Goal: Task Accomplishment & Management: Manage account settings

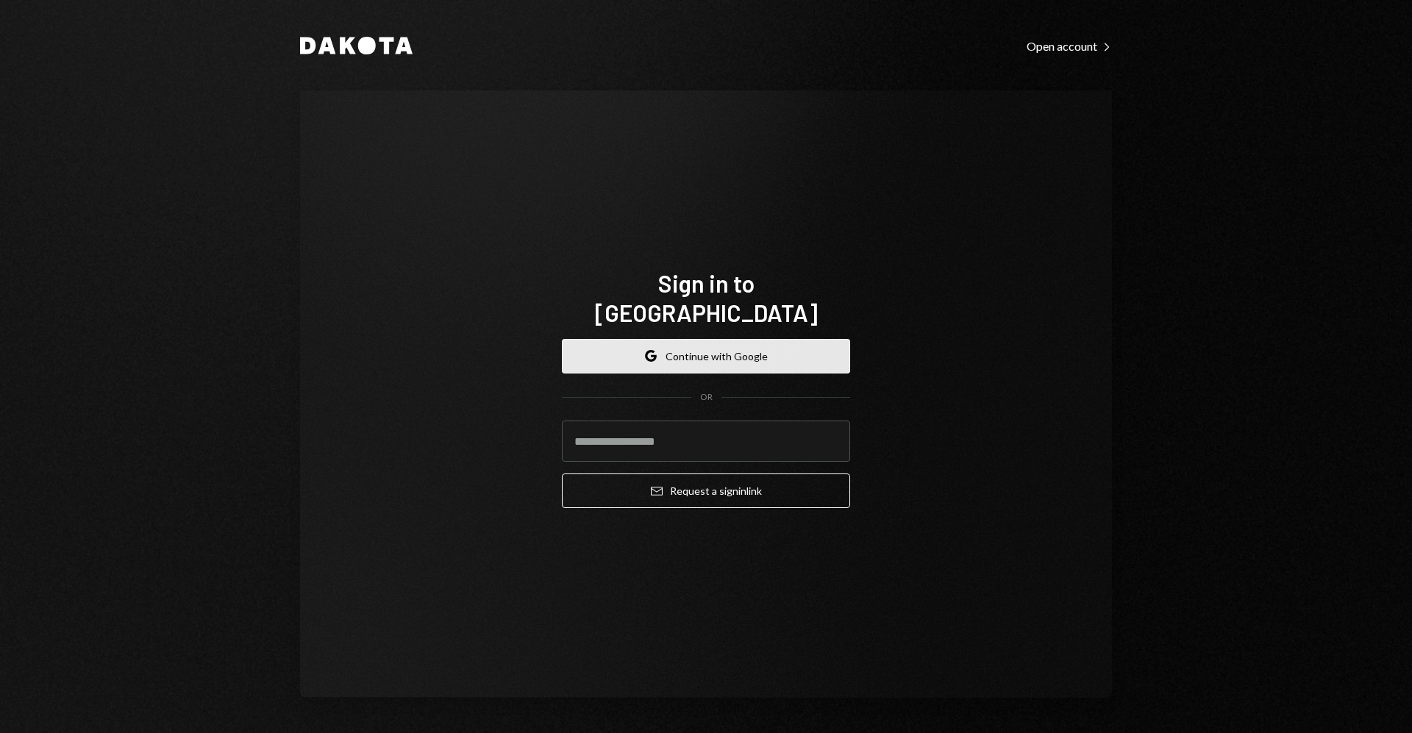
click at [835, 352] on button "Google Continue with Google" at bounding box center [706, 356] width 288 height 35
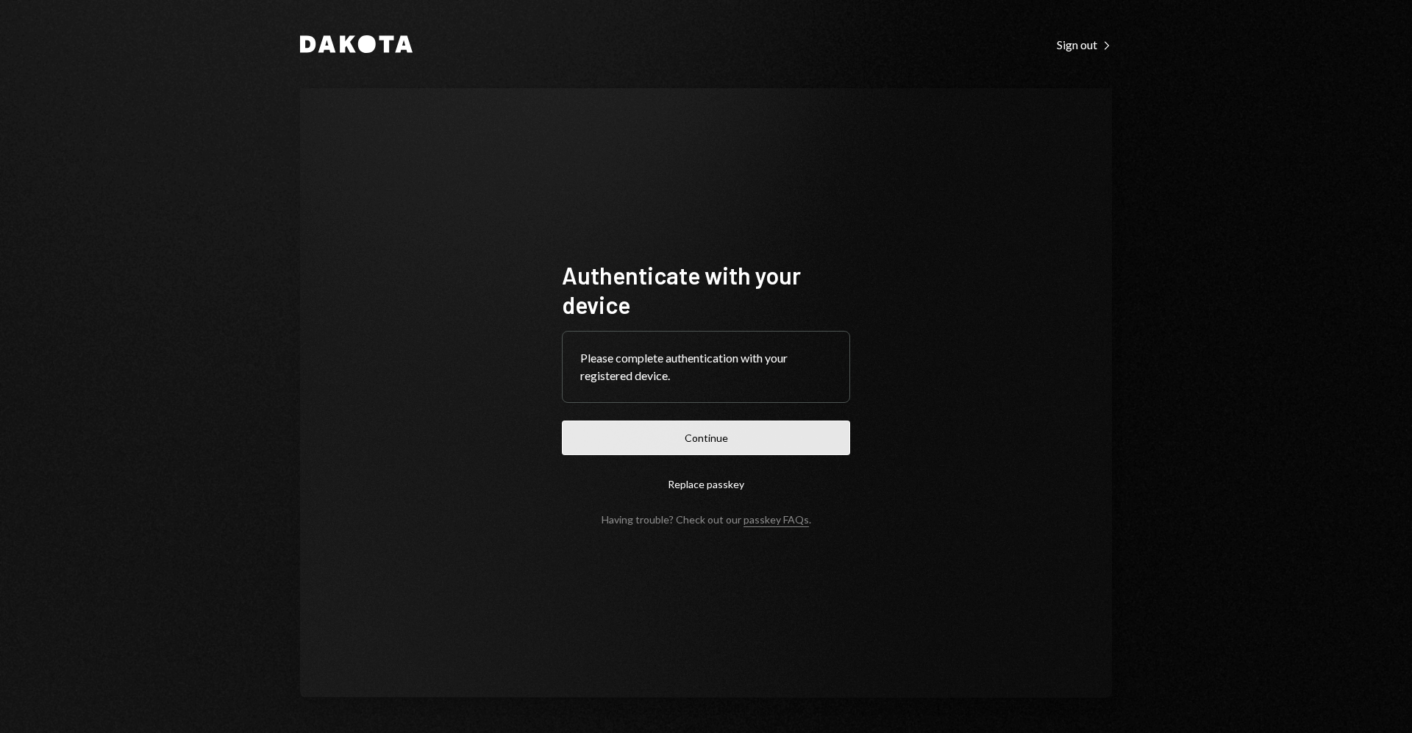
click at [786, 452] on button "Continue" at bounding box center [706, 438] width 288 height 35
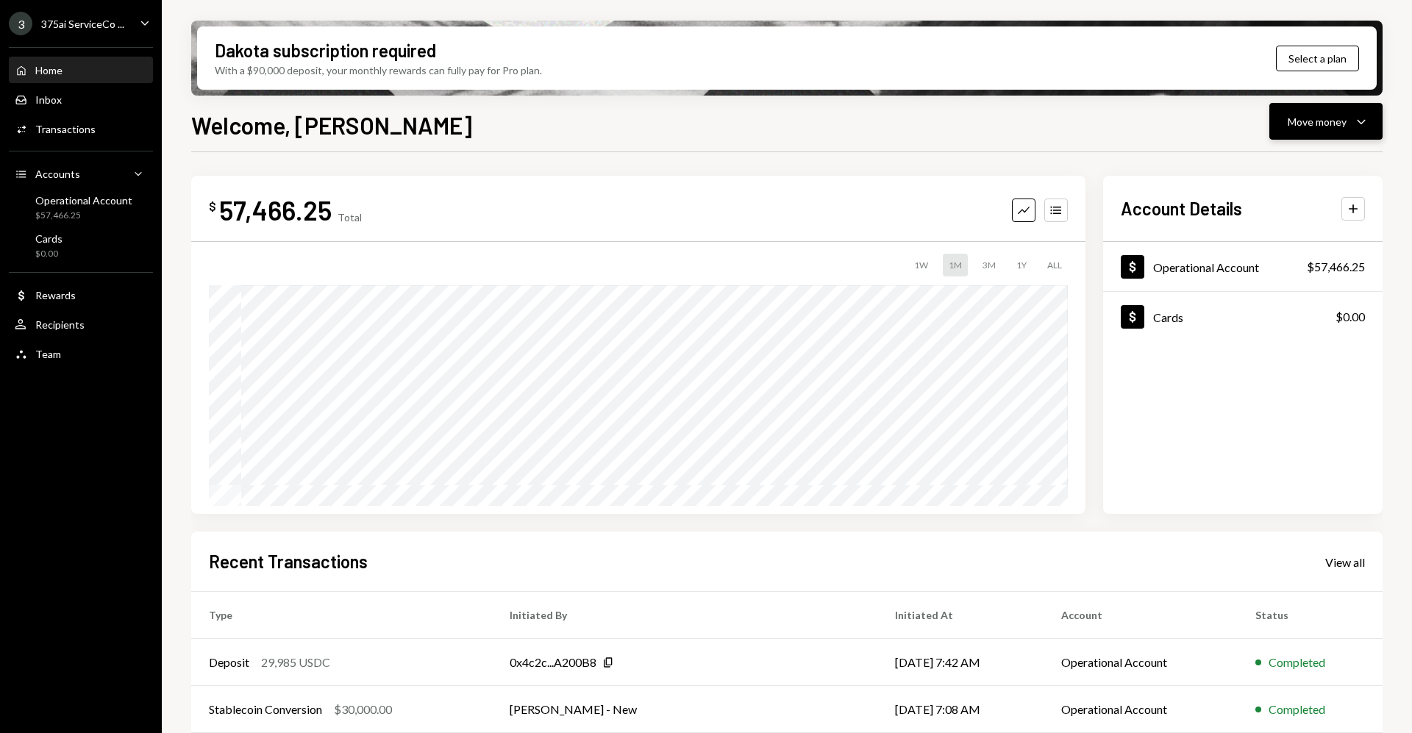
click at [1368, 111] on button "Move money Caret Down" at bounding box center [1325, 121] width 113 height 37
click at [1294, 207] on div "Convert Transfer" at bounding box center [1303, 198] width 147 height 33
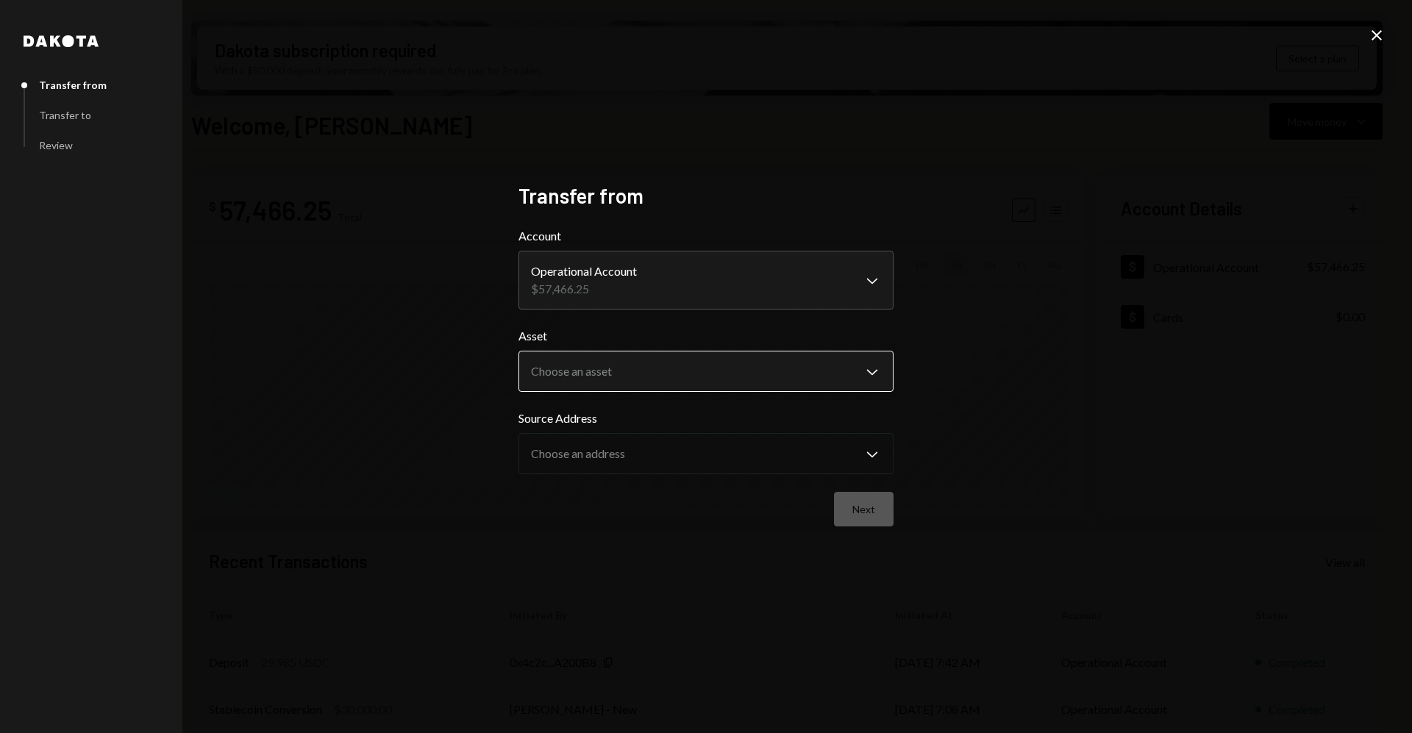
click at [651, 360] on body "3 375ai ServiceCo ... Caret Down Home Home Inbox Inbox Activities Transactions …" at bounding box center [706, 366] width 1412 height 733
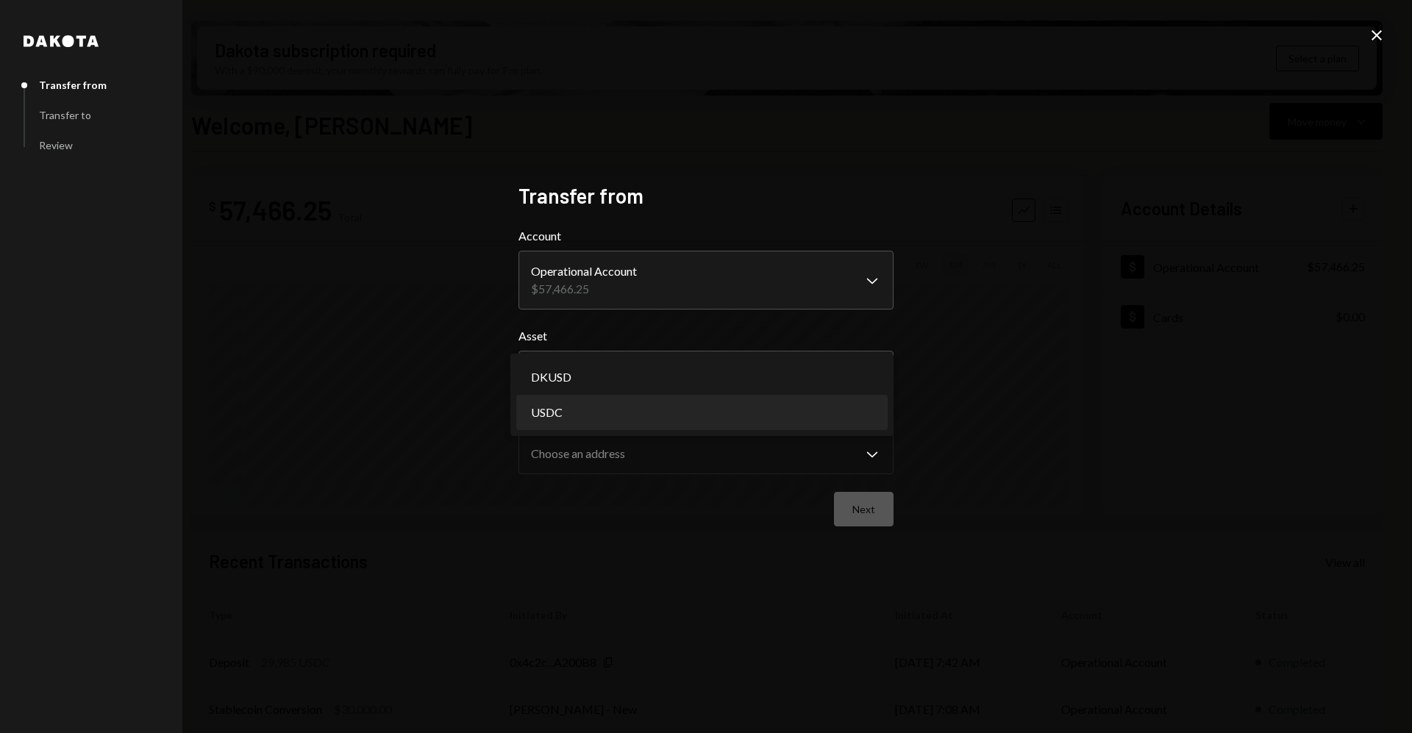
select select "****"
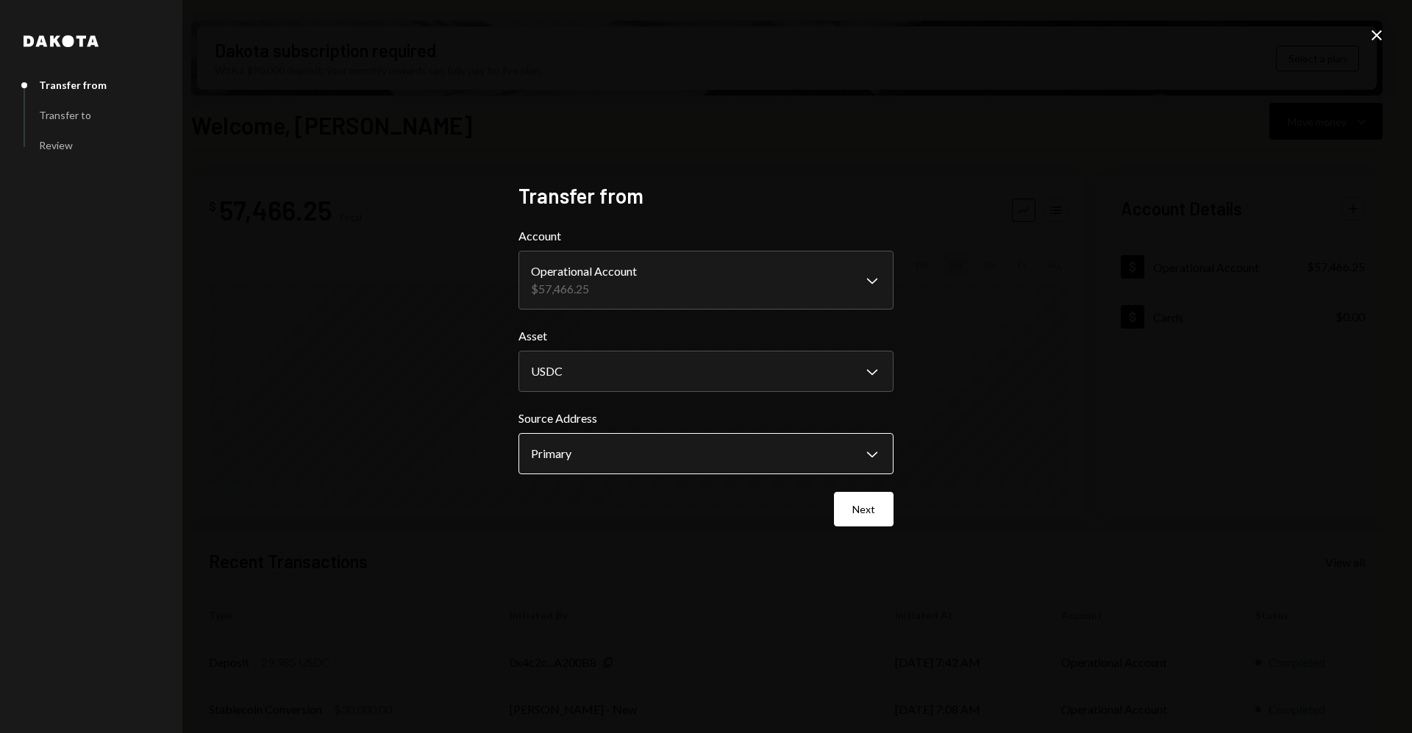
click at [613, 448] on body "3 375ai ServiceCo ... Caret Down Home Home Inbox Inbox Activities Transactions …" at bounding box center [706, 366] width 1412 height 733
click at [850, 503] on button "Next" at bounding box center [864, 509] width 60 height 35
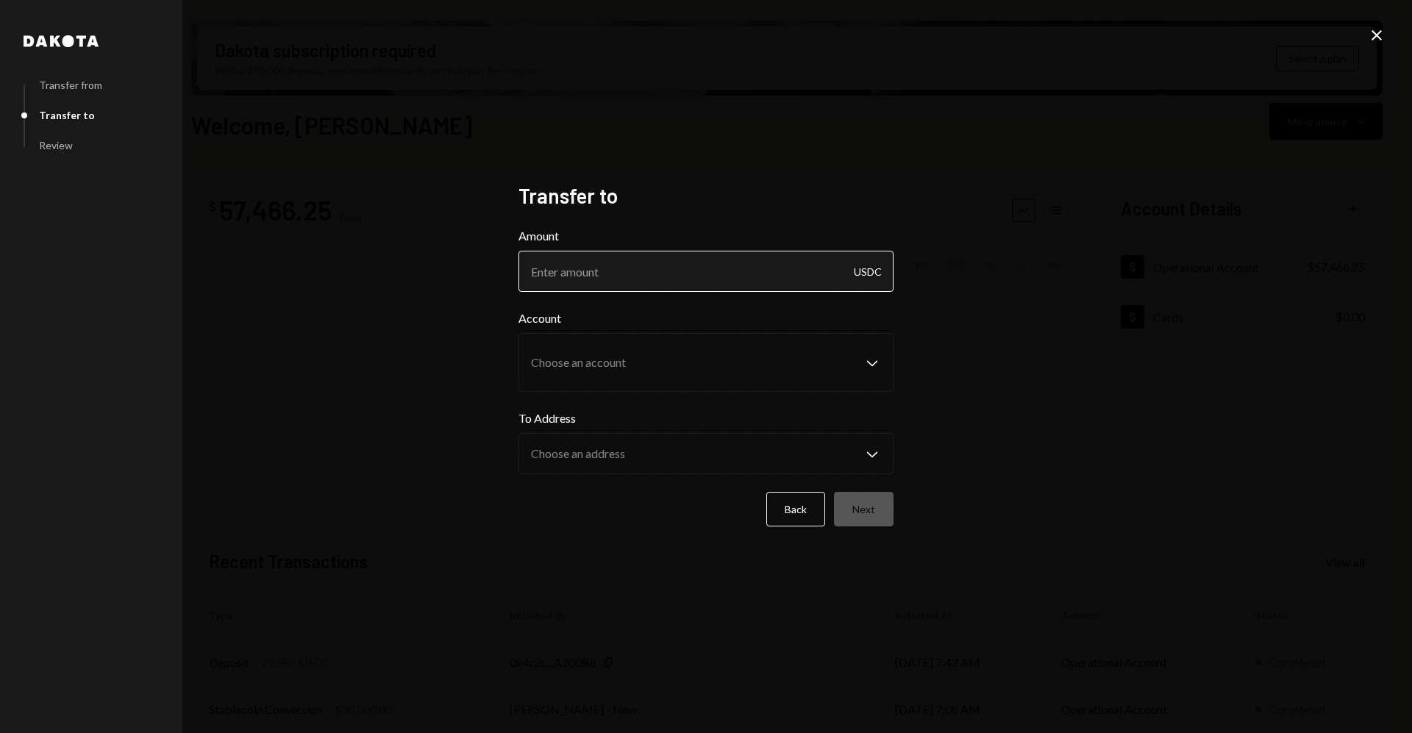
click at [673, 272] on input "Amount" at bounding box center [705, 271] width 375 height 41
type input "1"
click at [930, 366] on div "Dakota Transfer from Transfer to Review Transfer to Amount 1 USDC Account Choos…" at bounding box center [706, 366] width 1412 height 733
click at [799, 519] on button "Back" at bounding box center [795, 509] width 59 height 35
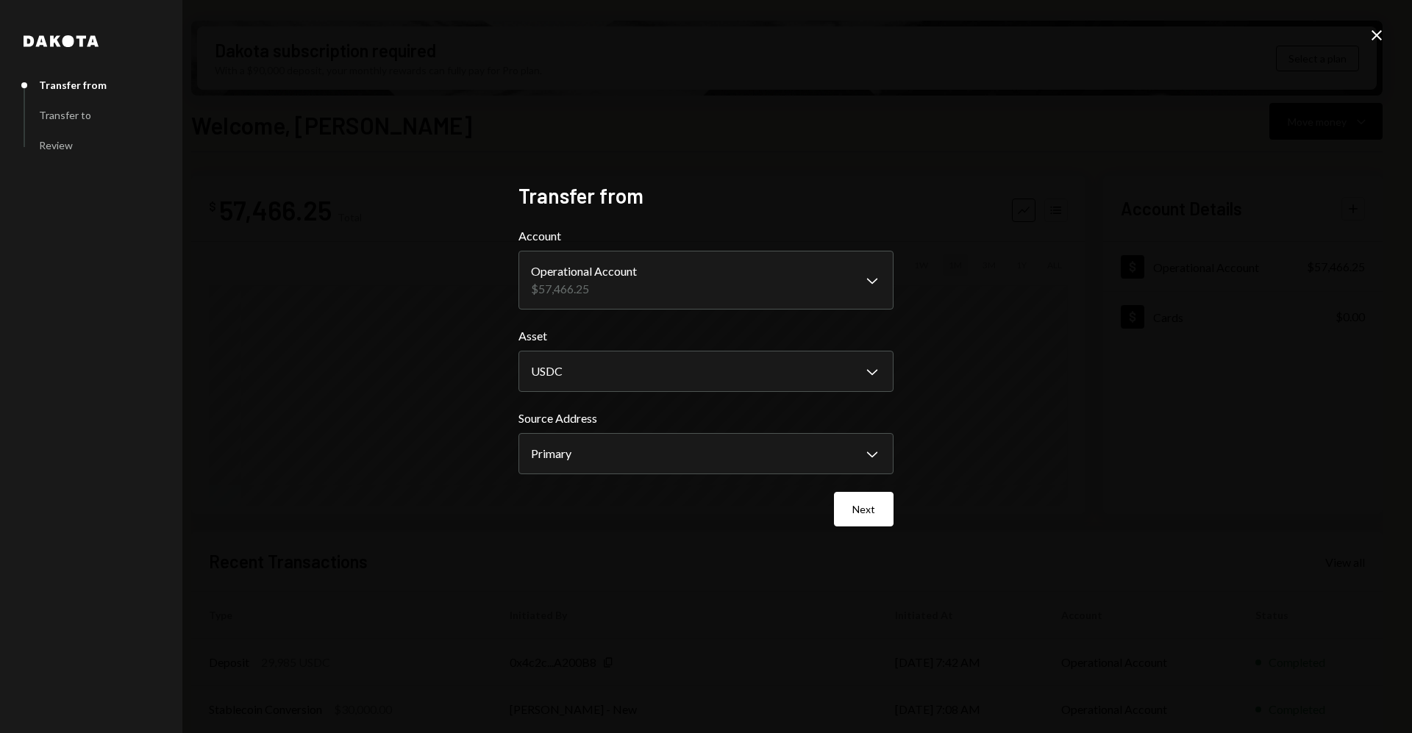
click at [1377, 43] on icon "Close" at bounding box center [1377, 35] width 18 height 18
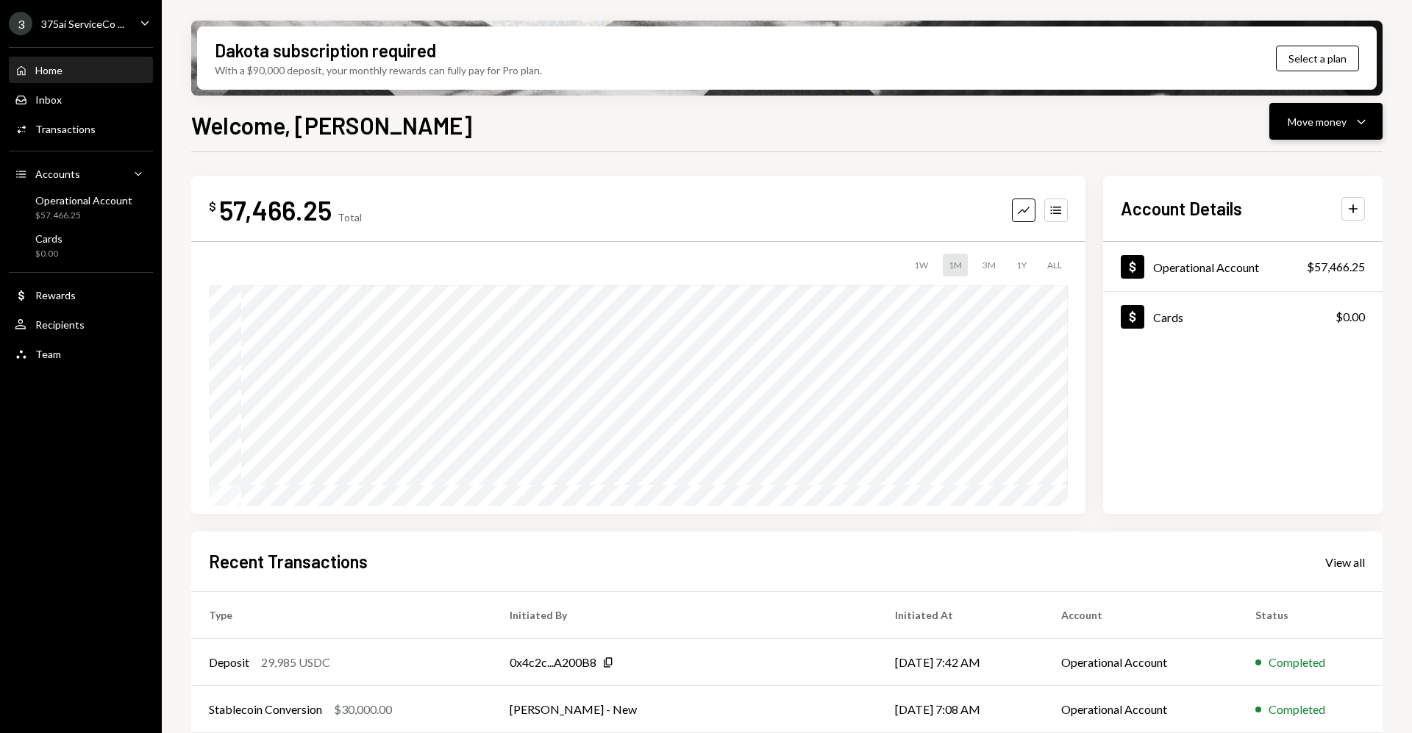
click at [1330, 133] on button "Move money Caret Down" at bounding box center [1325, 121] width 113 height 37
click at [1293, 172] on div "Send" at bounding box center [1313, 165] width 107 height 15
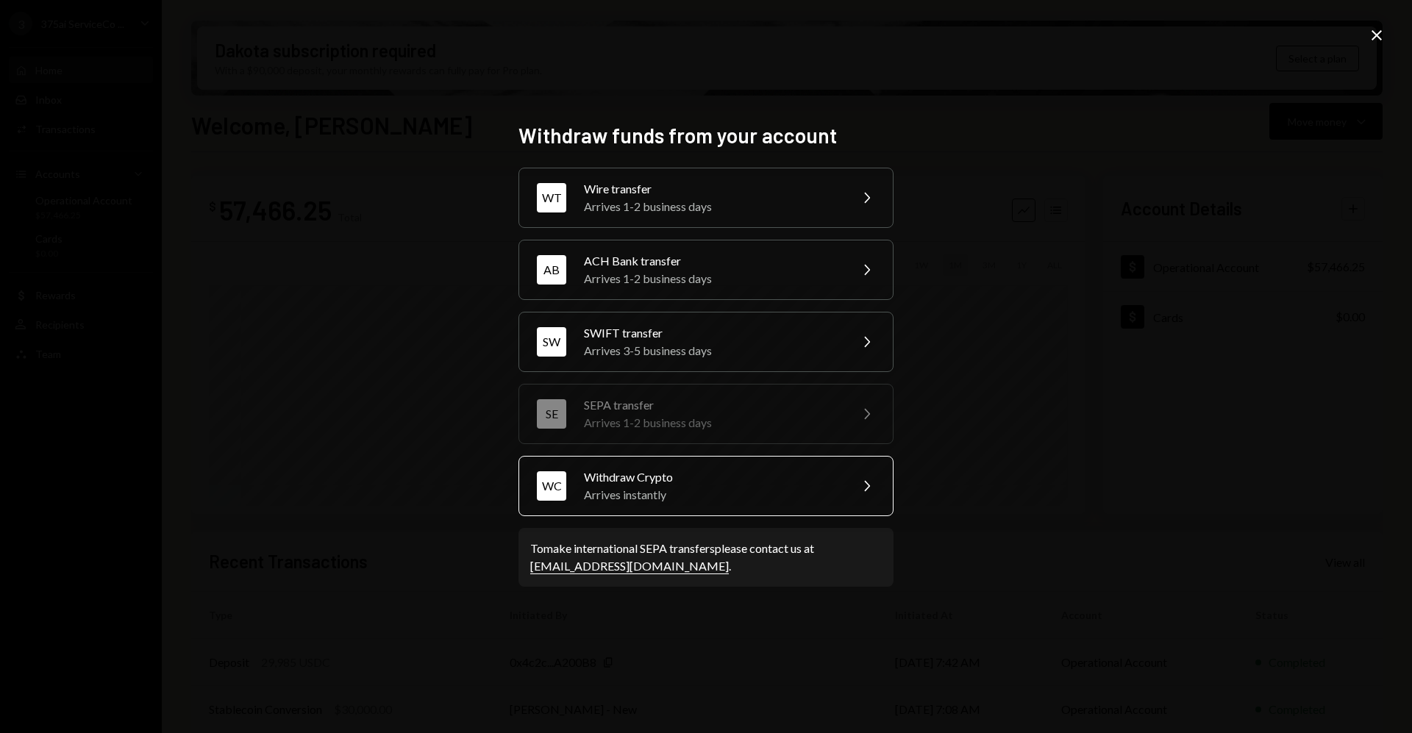
click at [657, 474] on div "Withdraw Crypto" at bounding box center [712, 477] width 256 height 18
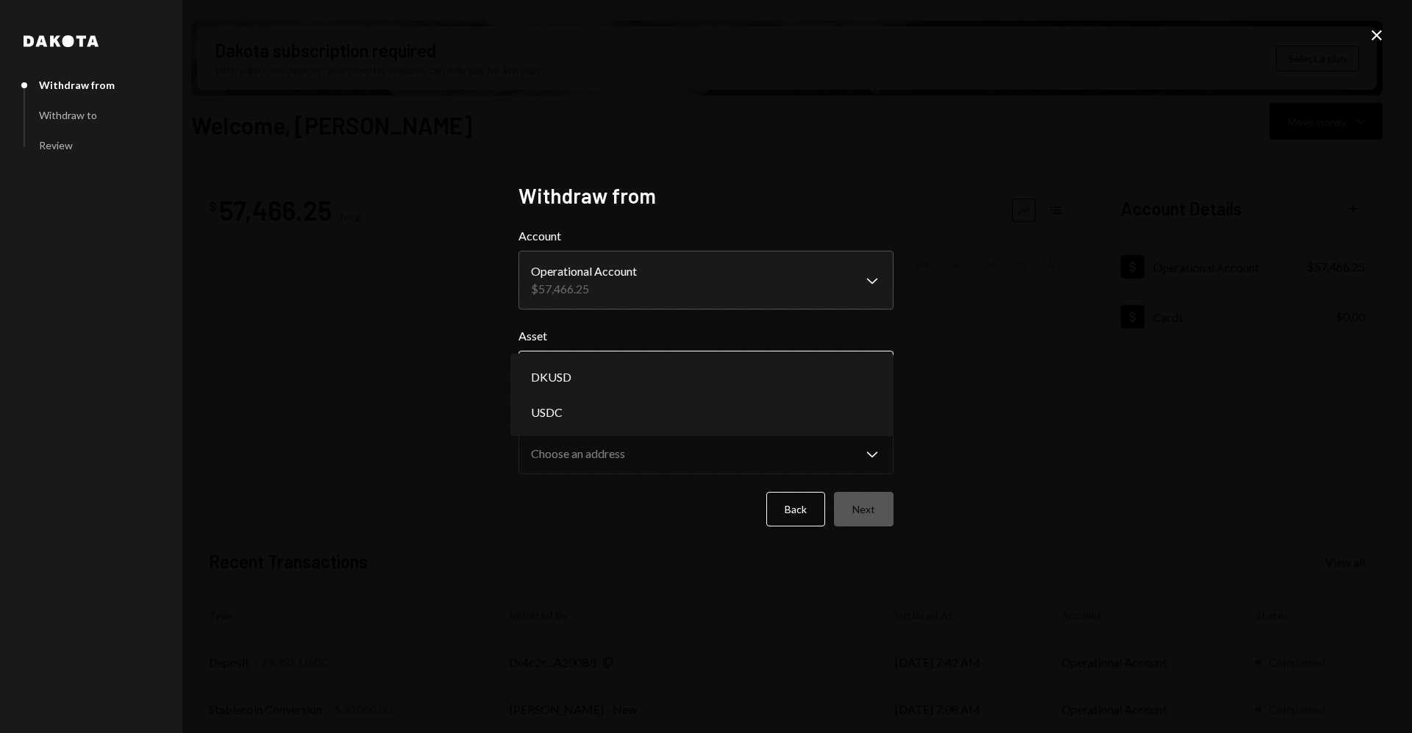
click at [638, 375] on body "3 375ai ServiceCo ... Caret Down Home Home Inbox Inbox Activities Transactions …" at bounding box center [706, 366] width 1412 height 733
select select "****"
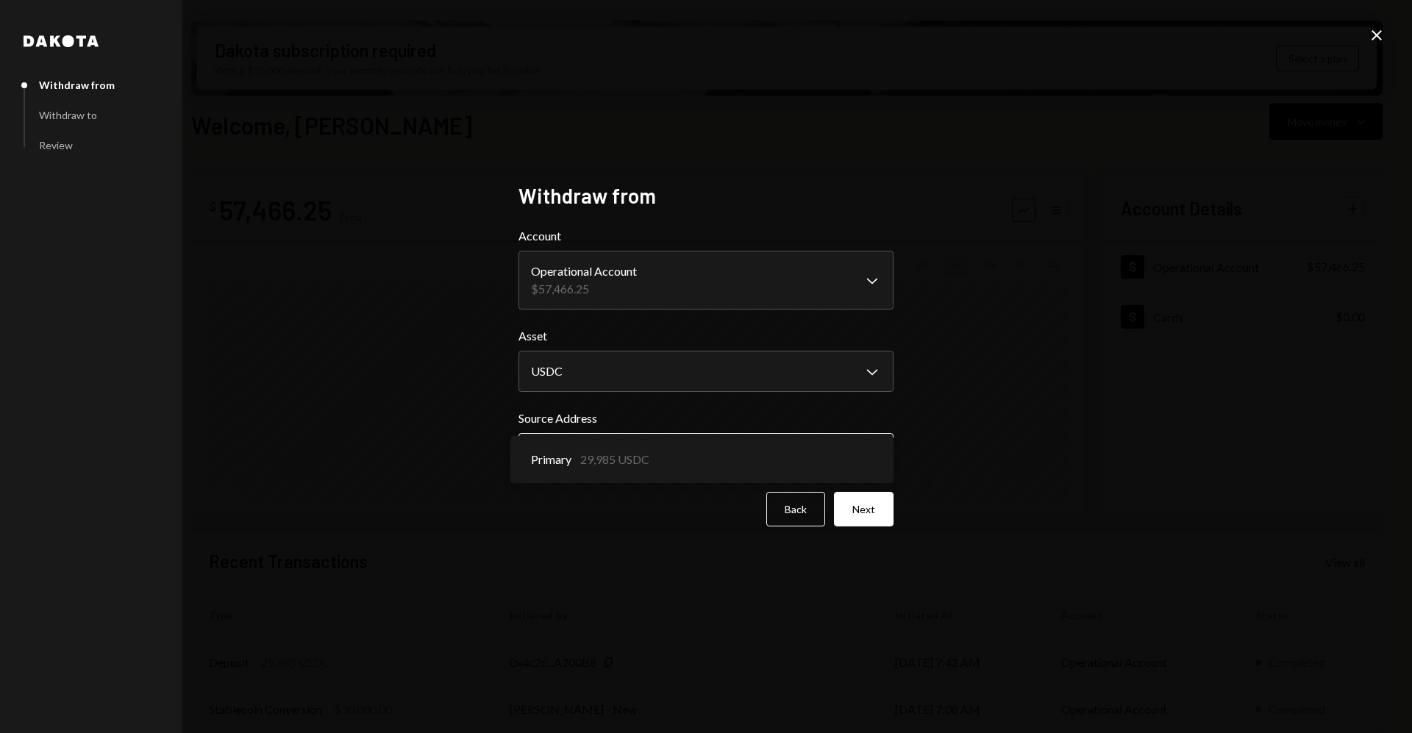
click at [608, 462] on body "3 375ai ServiceCo ... Caret Down Home Home Inbox Inbox Activities Transactions …" at bounding box center [706, 366] width 1412 height 733
click at [839, 525] on button "Next" at bounding box center [864, 509] width 60 height 35
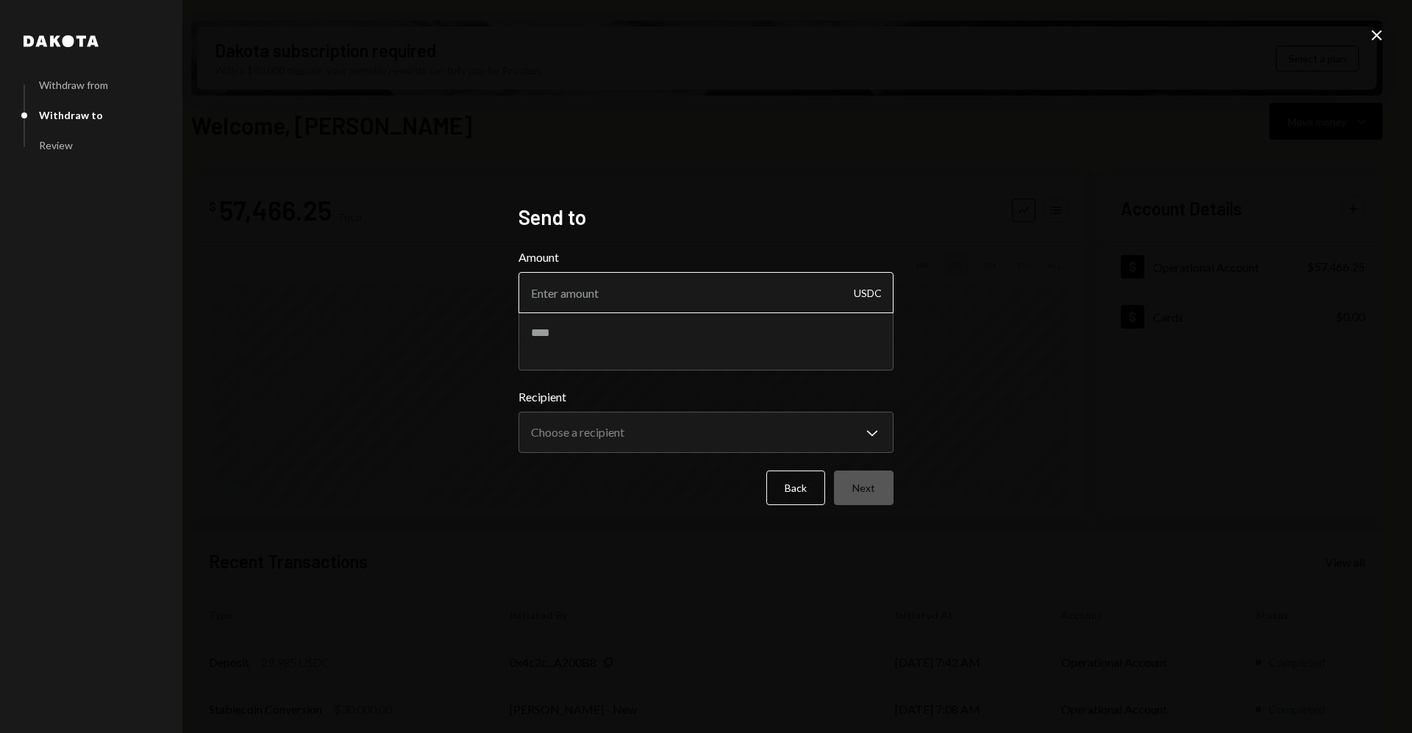
click at [643, 304] on input "Amount" at bounding box center [705, 292] width 375 height 41
type input "1"
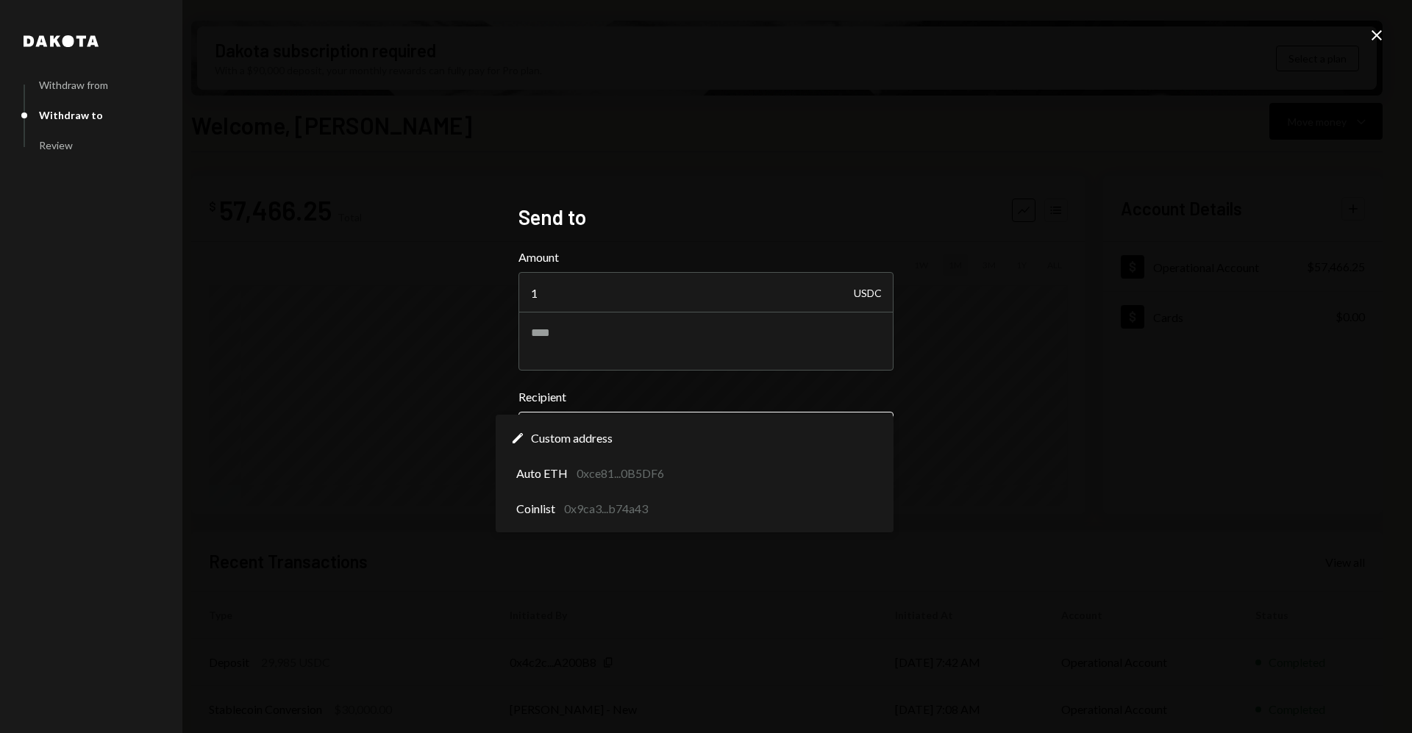
click at [616, 433] on body "3 375ai ServiceCo ... Caret Down Home Home Inbox Inbox Activities Transactions …" at bounding box center [706, 366] width 1412 height 733
select select "**********"
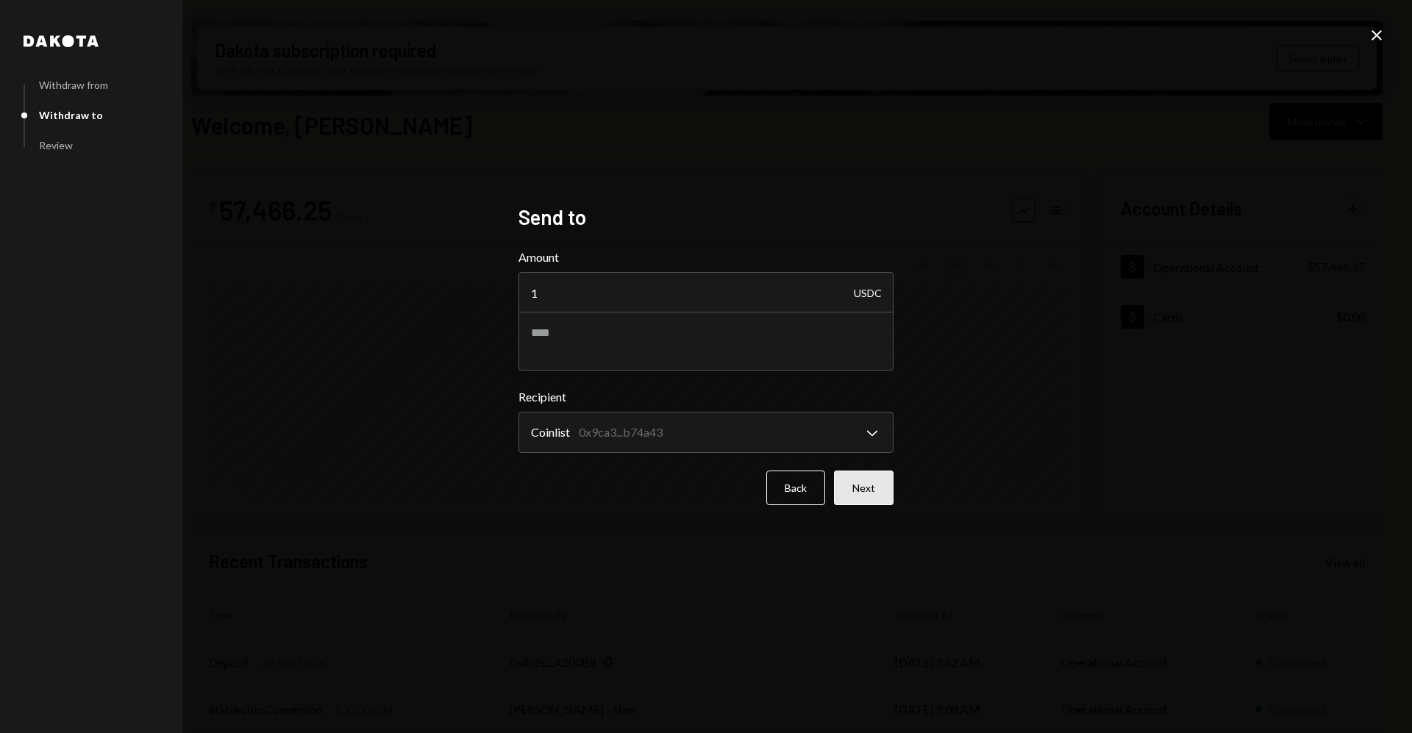
click at [857, 493] on button "Next" at bounding box center [864, 488] width 60 height 35
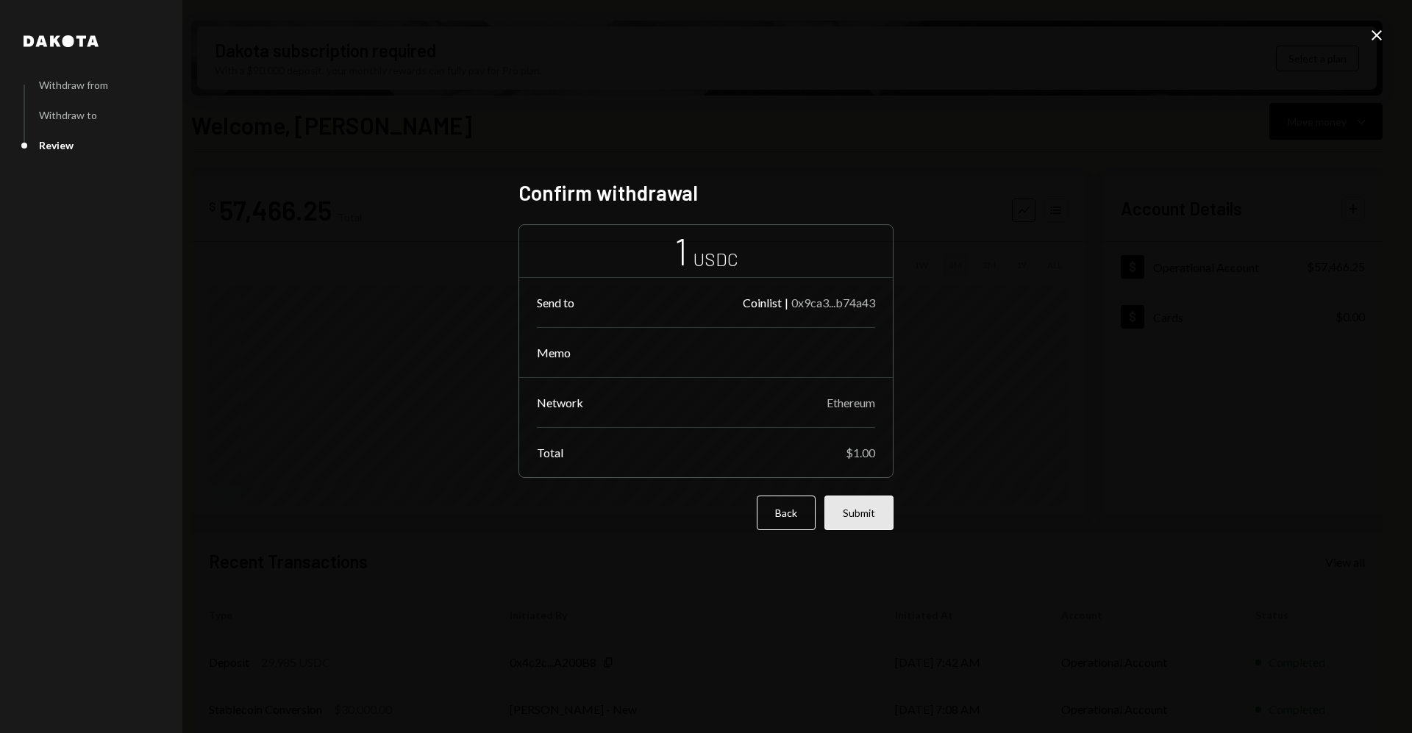
click at [850, 509] on button "Submit" at bounding box center [858, 513] width 69 height 35
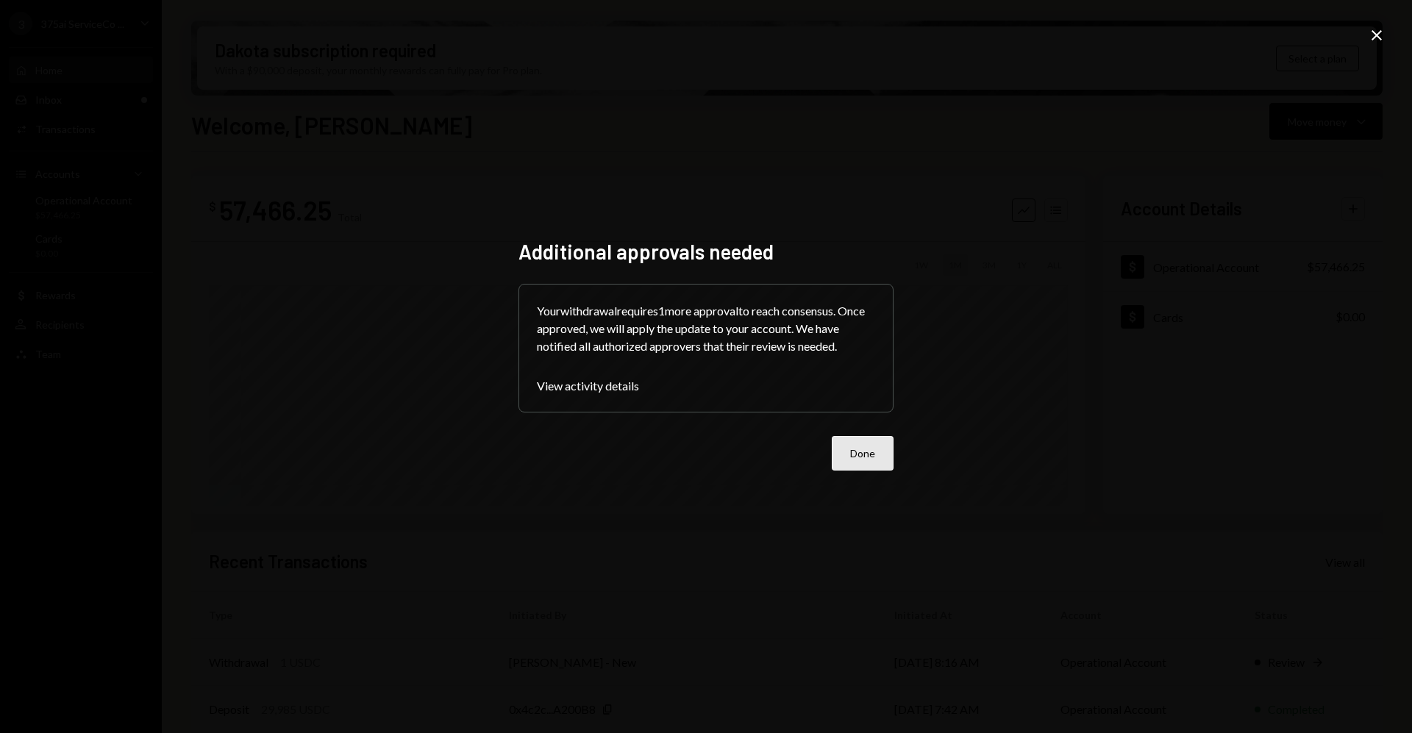
click at [867, 450] on button "Done" at bounding box center [863, 453] width 62 height 35
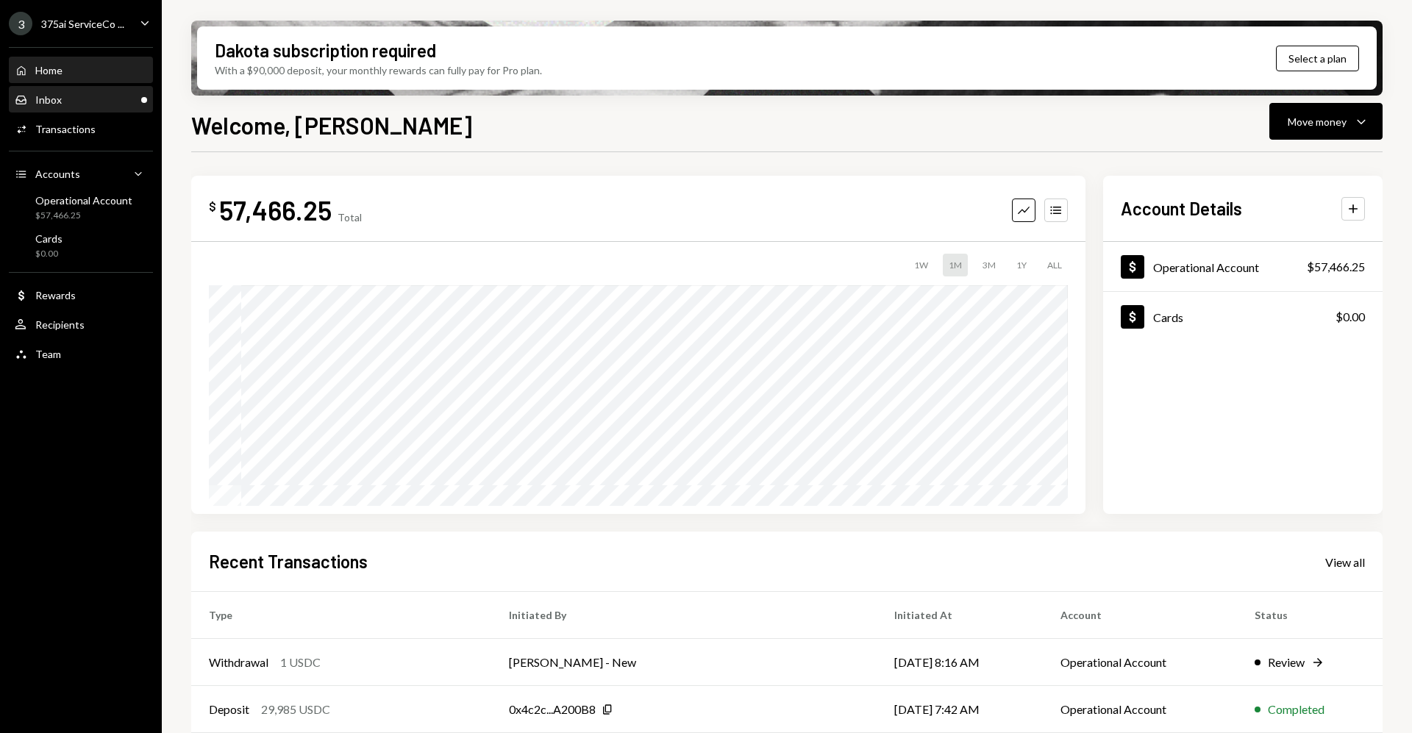
click at [116, 96] on div "Inbox Inbox" at bounding box center [81, 99] width 132 height 13
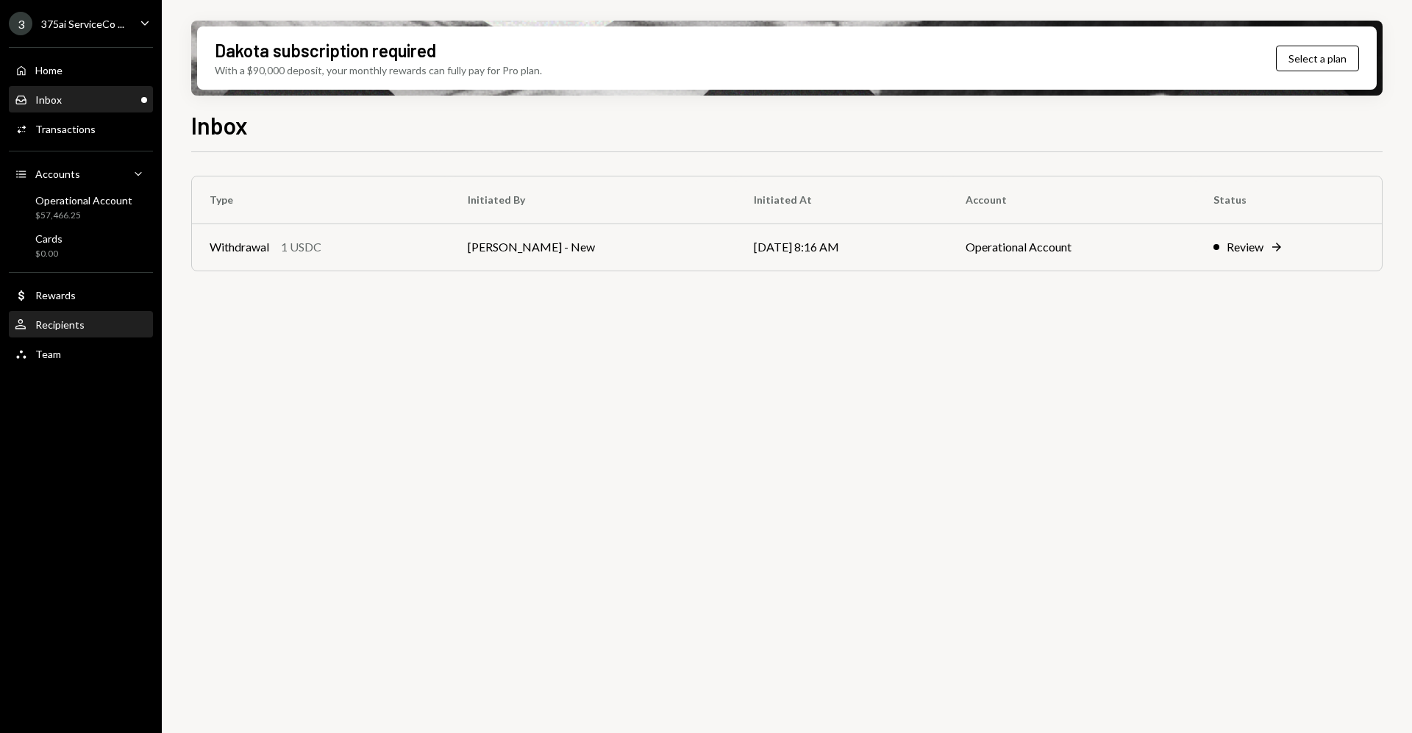
click at [102, 334] on div "User Recipients" at bounding box center [81, 325] width 132 height 25
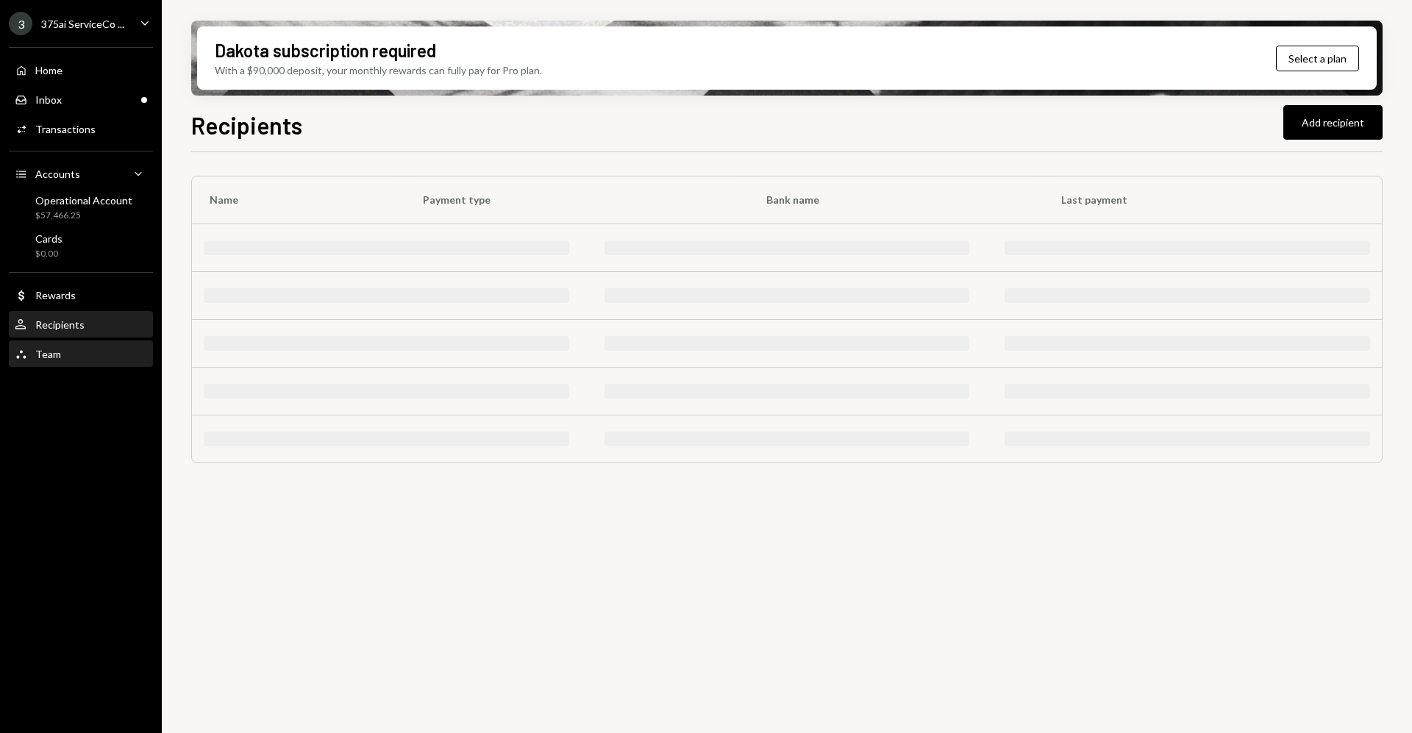
click at [96, 357] on div "Team Team" at bounding box center [81, 354] width 132 height 13
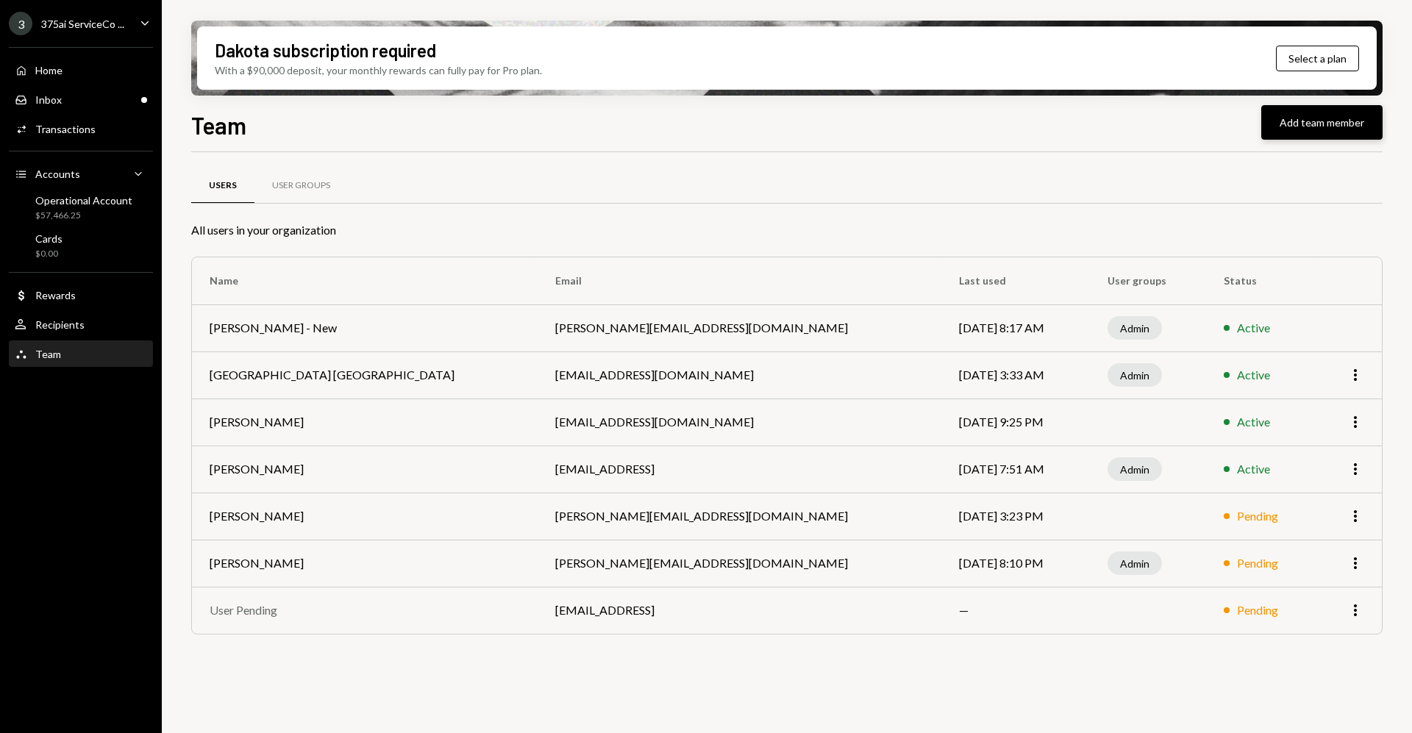
click at [1310, 126] on button "Add team member" at bounding box center [1321, 122] width 121 height 35
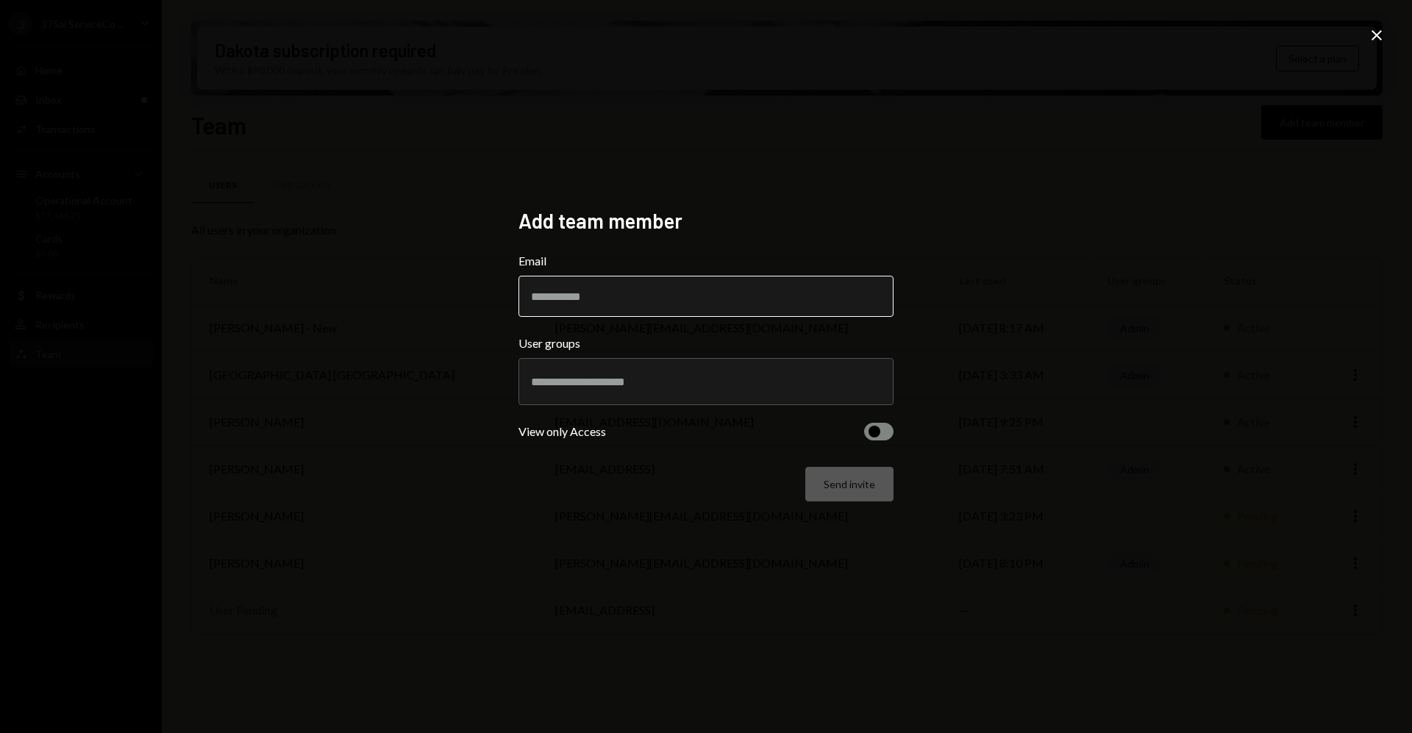
click at [673, 306] on input "Email" at bounding box center [705, 296] width 375 height 41
type input "**********"
click at [617, 403] on div at bounding box center [705, 381] width 375 height 47
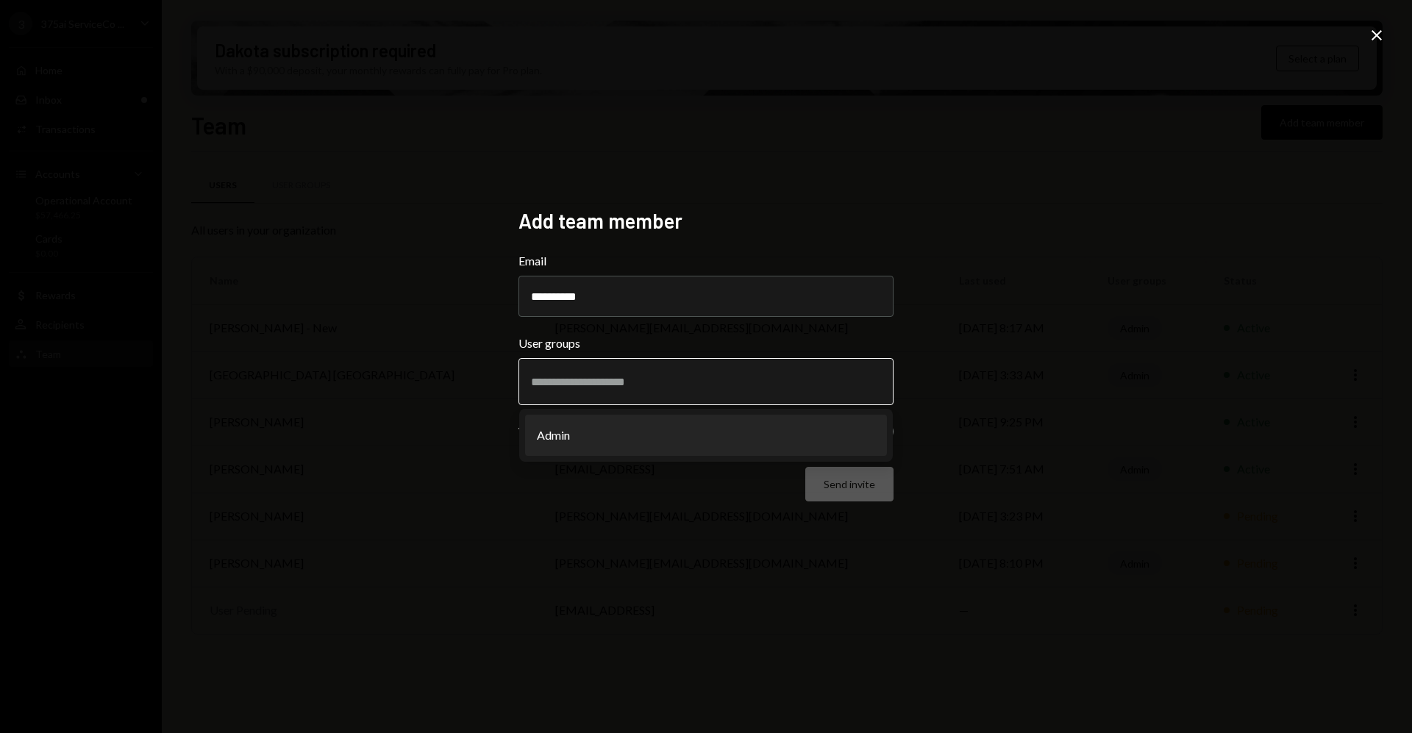
click at [630, 427] on li "Admin" at bounding box center [706, 435] width 362 height 41
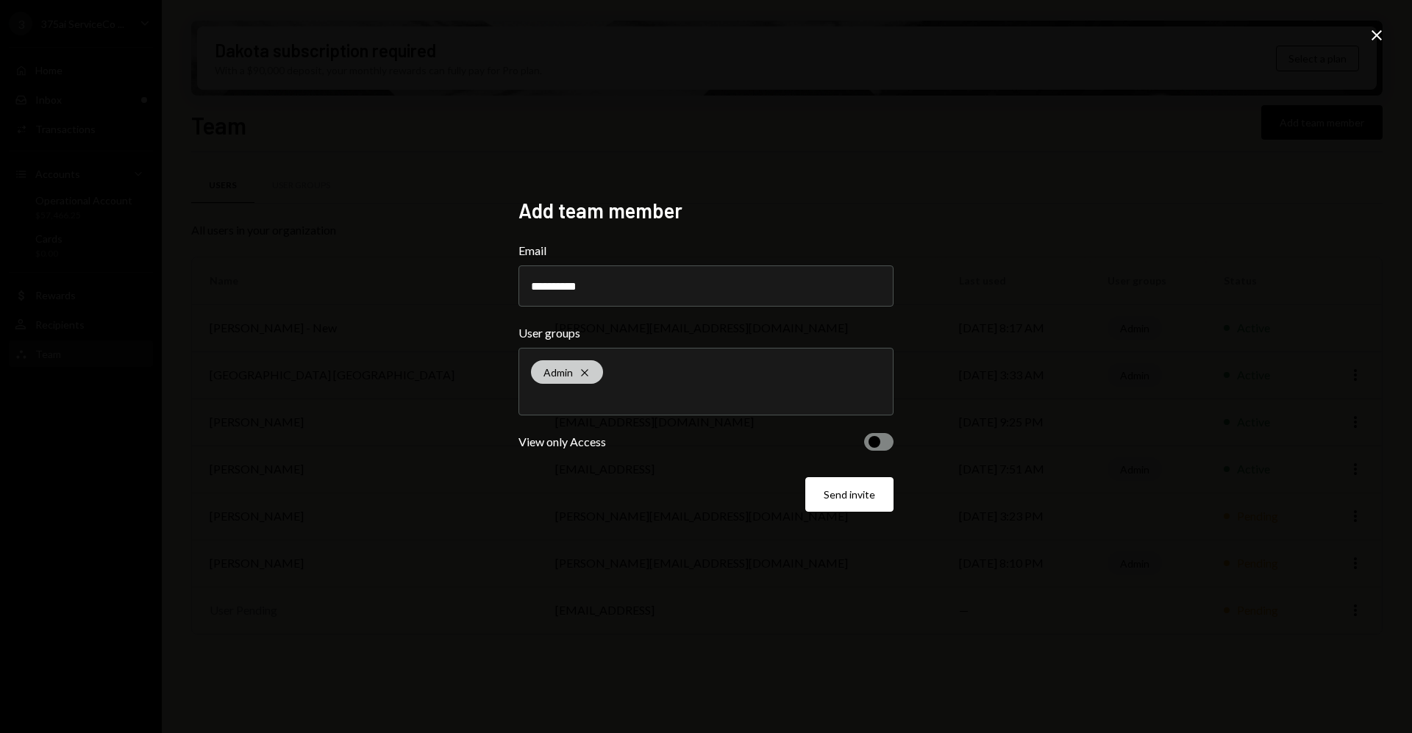
click at [587, 373] on icon "Cross" at bounding box center [585, 373] width 12 height 12
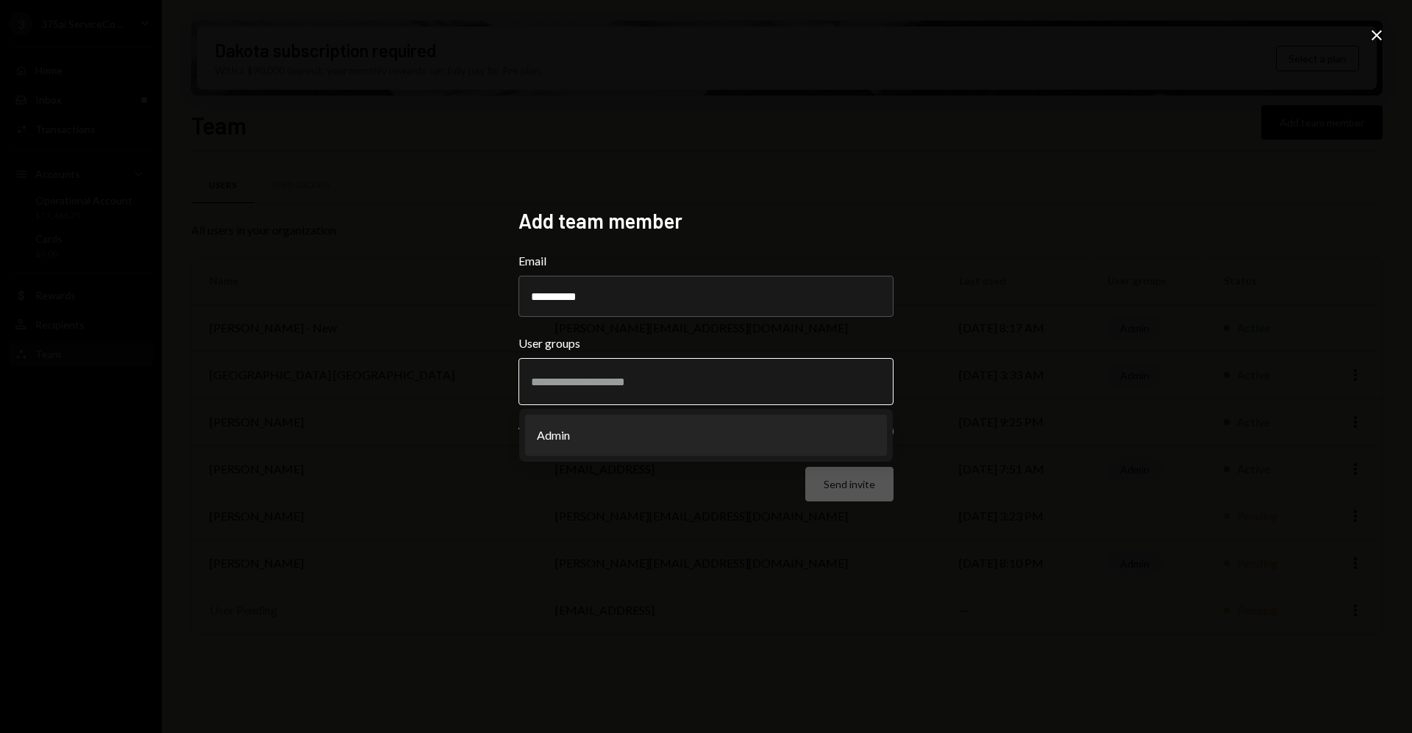
click at [693, 441] on li "Admin" at bounding box center [706, 435] width 362 height 41
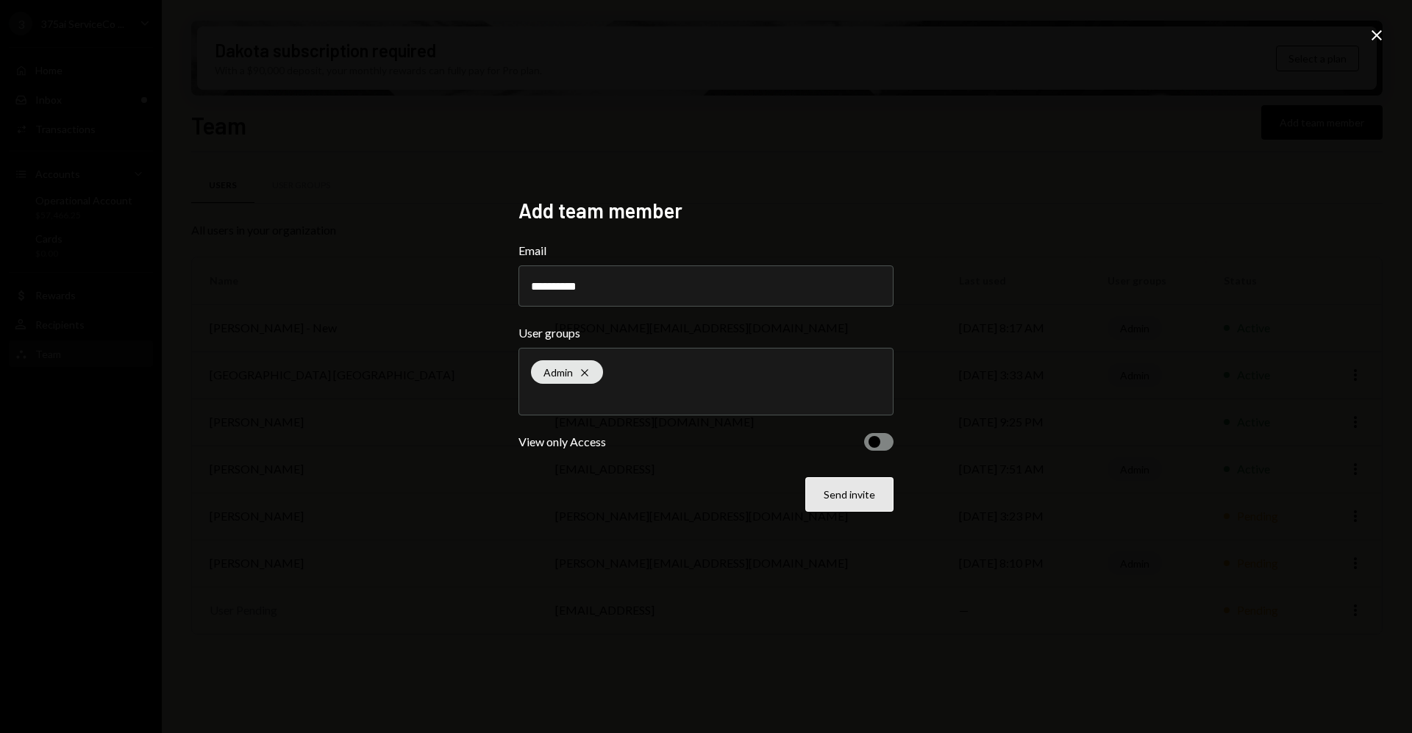
click at [874, 501] on button "Send invite" at bounding box center [849, 494] width 88 height 35
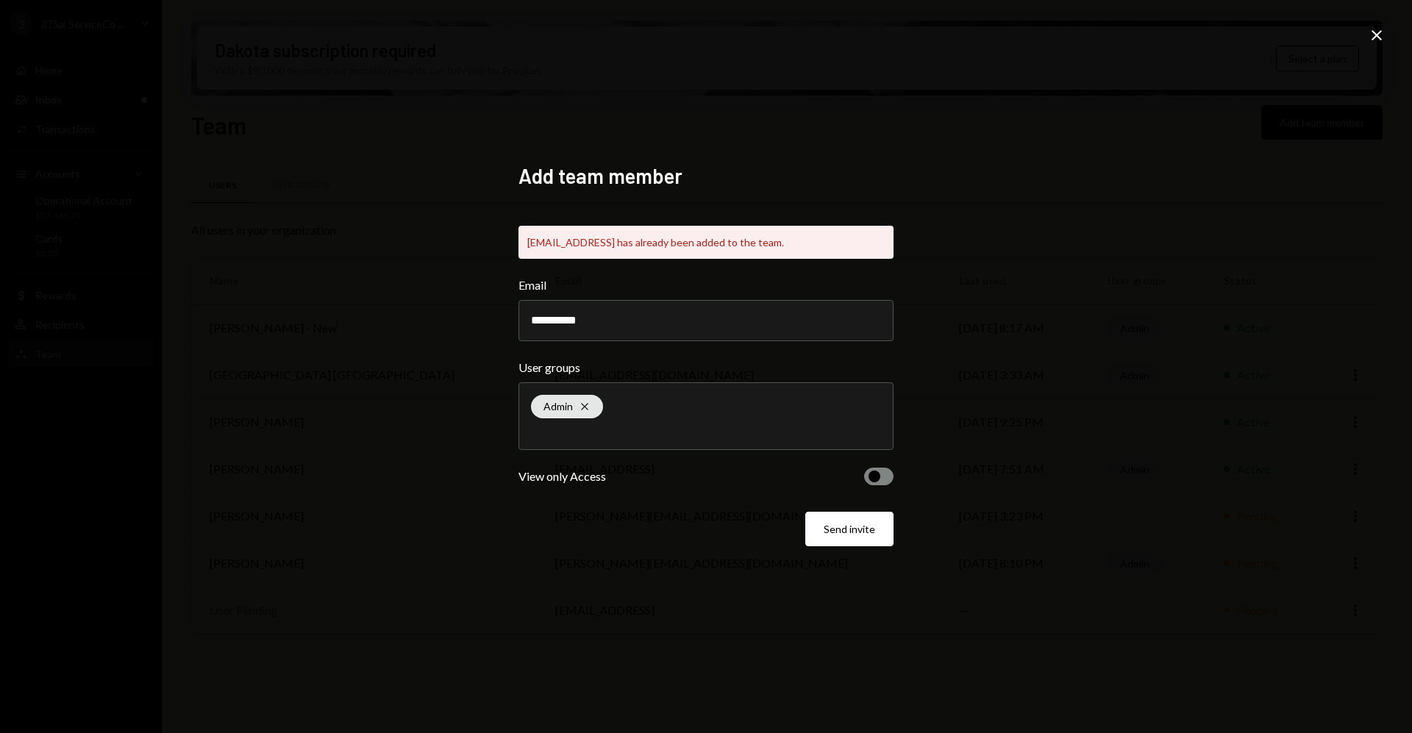
click at [1370, 40] on icon "Close" at bounding box center [1377, 35] width 18 height 18
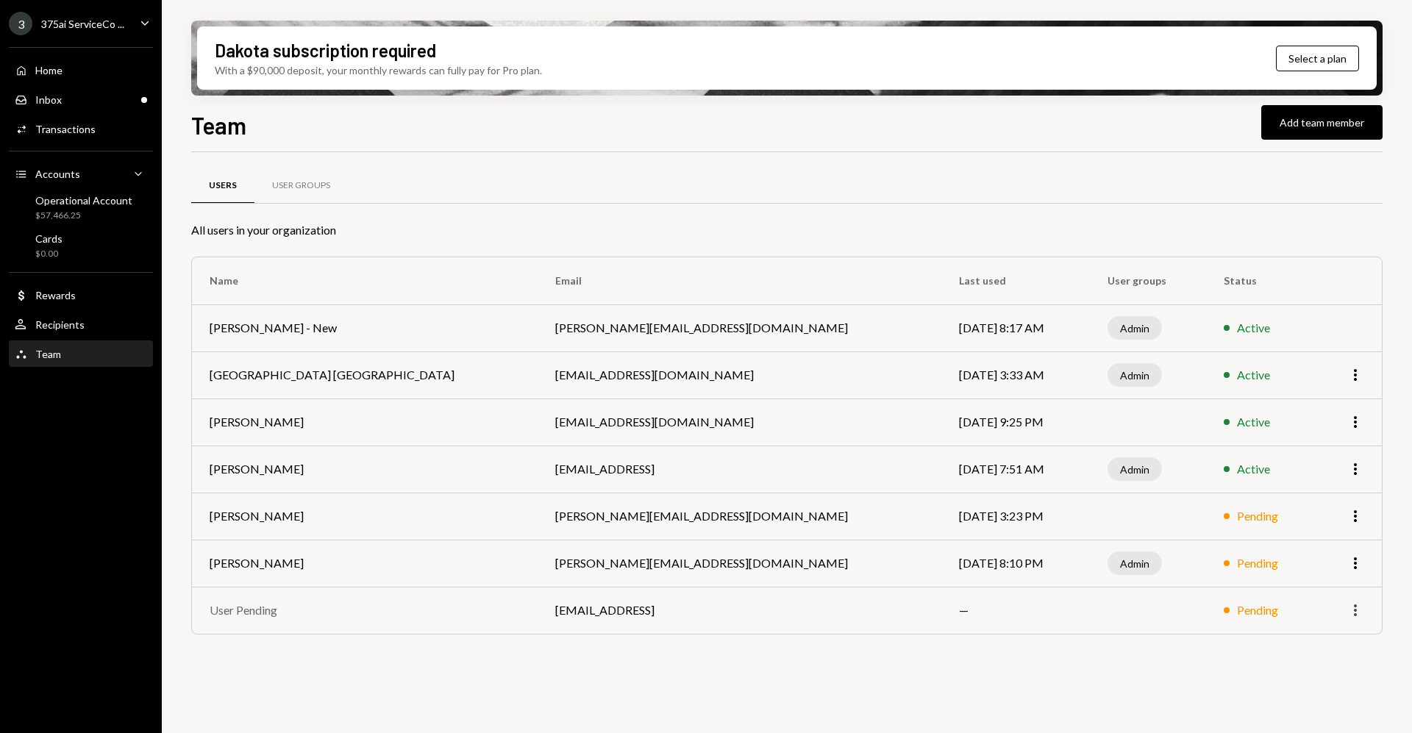
click at [1355, 618] on td "More" at bounding box center [1348, 610] width 65 height 47
click at [1355, 612] on icon "More" at bounding box center [1356, 611] width 18 height 18
click at [1331, 638] on div "Remove" at bounding box center [1322, 642] width 74 height 26
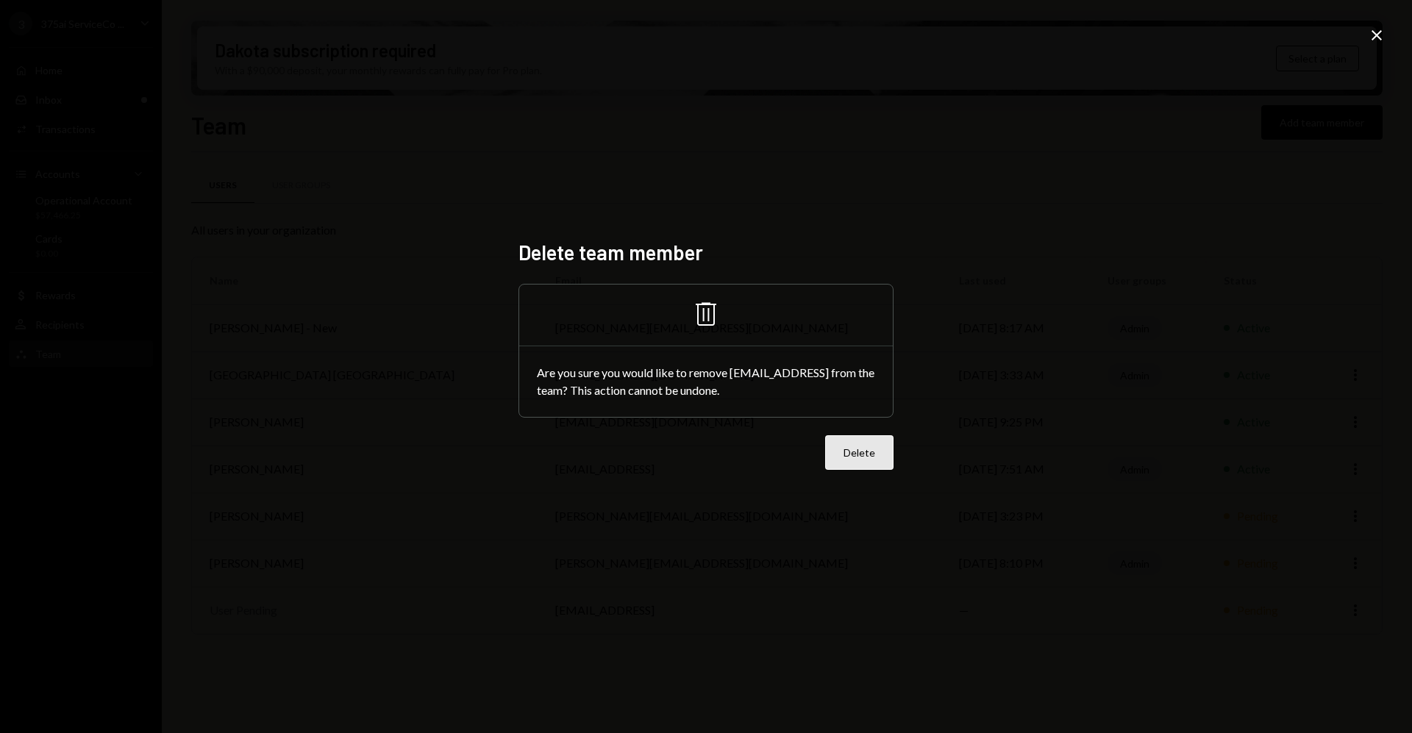
click at [846, 448] on button "Delete" at bounding box center [859, 452] width 68 height 35
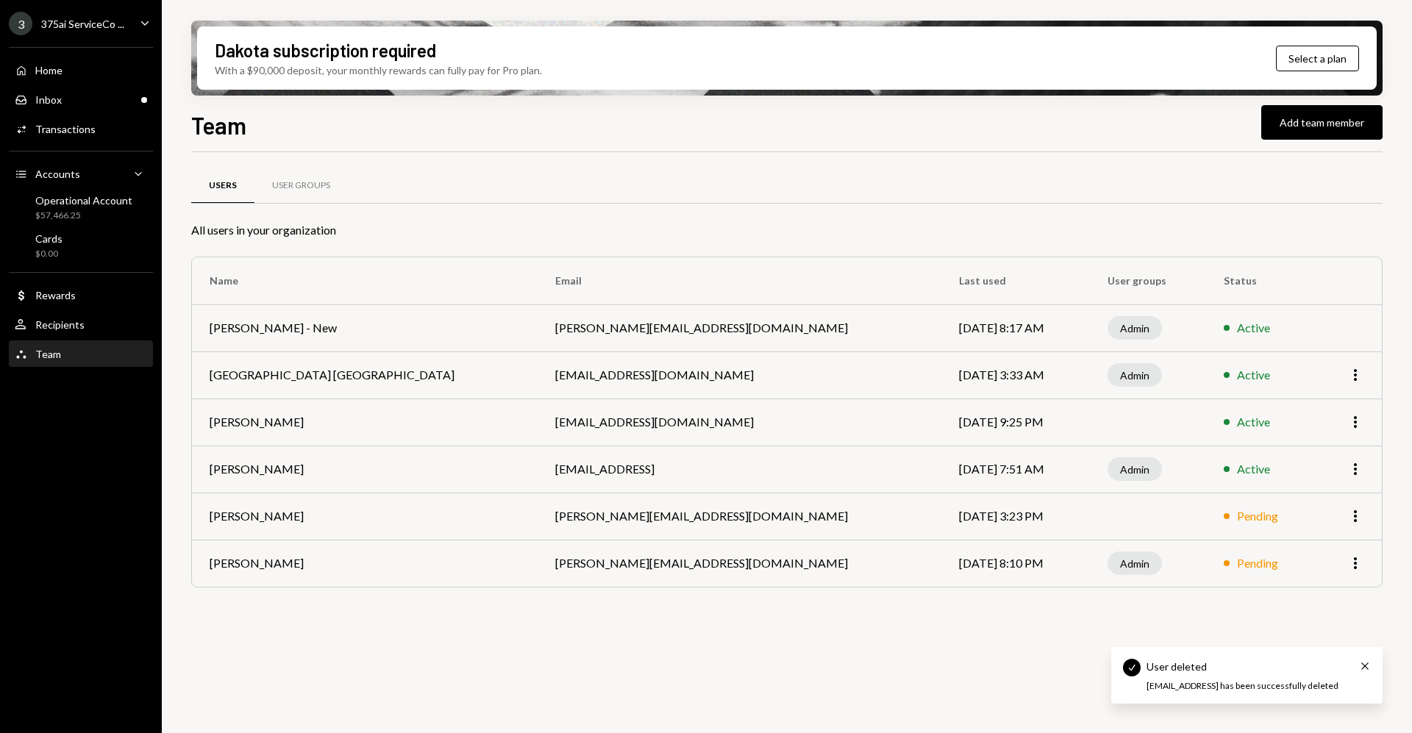
click at [788, 666] on div "Users User Groups All users in your organization Name Email Last used User grou…" at bounding box center [786, 451] width 1191 height 598
click at [1367, 132] on button "Add team member" at bounding box center [1321, 122] width 121 height 35
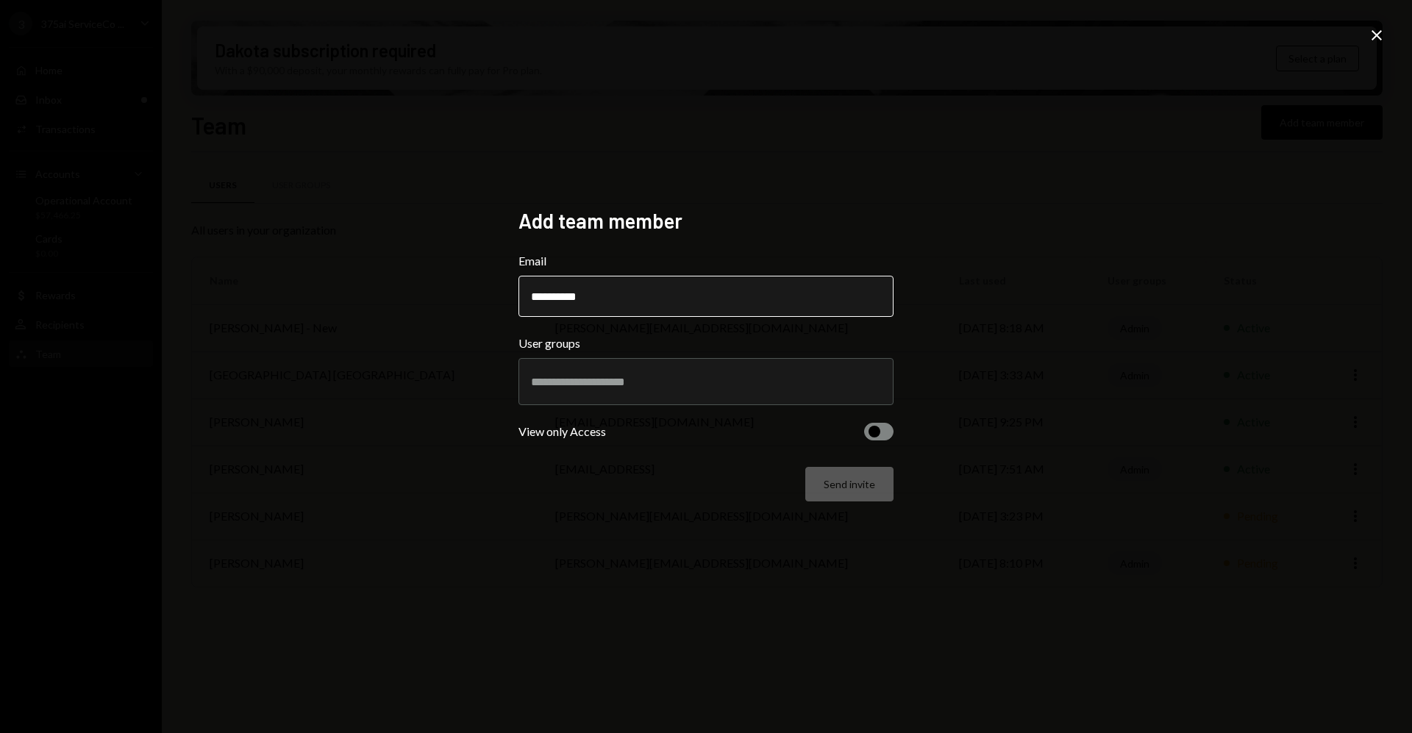
type input "**********"
click at [681, 385] on input "text" at bounding box center [706, 381] width 350 height 13
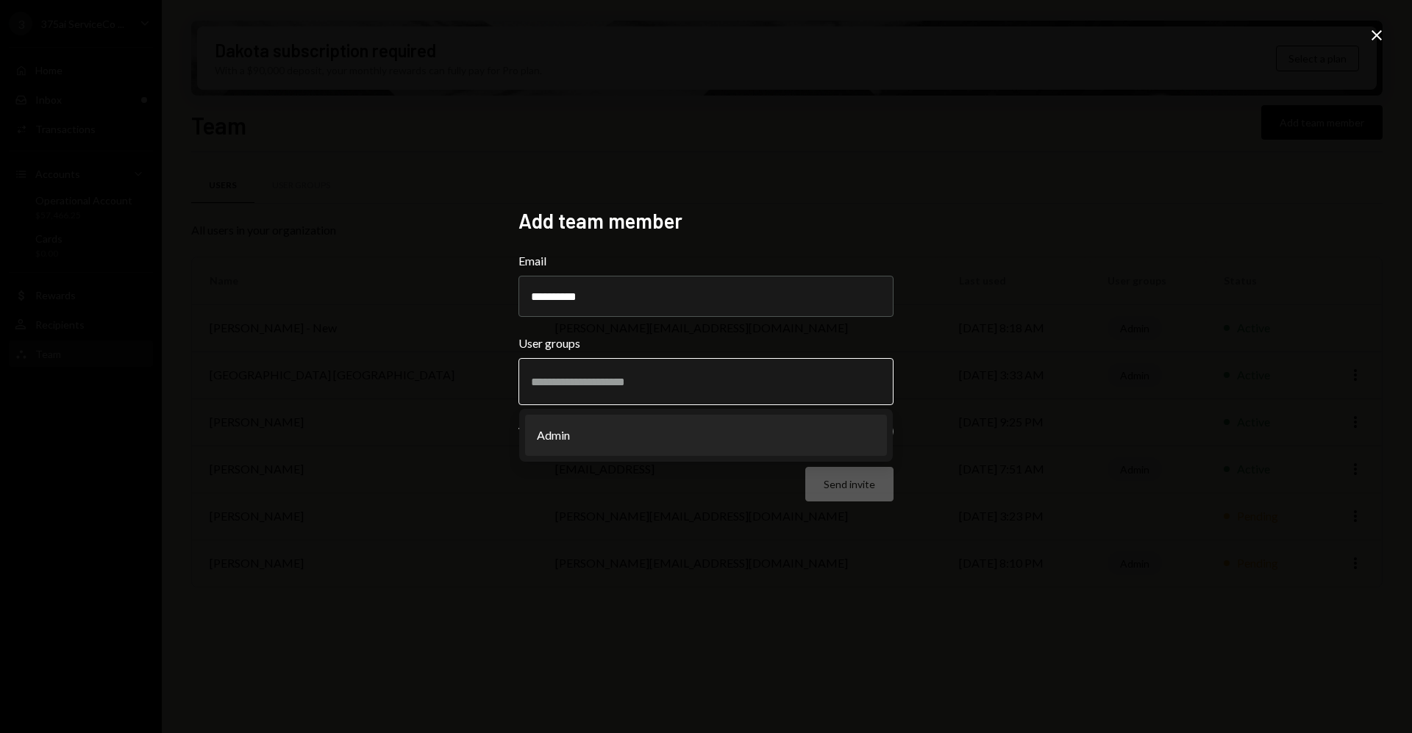
click at [647, 430] on li "Admin" at bounding box center [706, 435] width 362 height 41
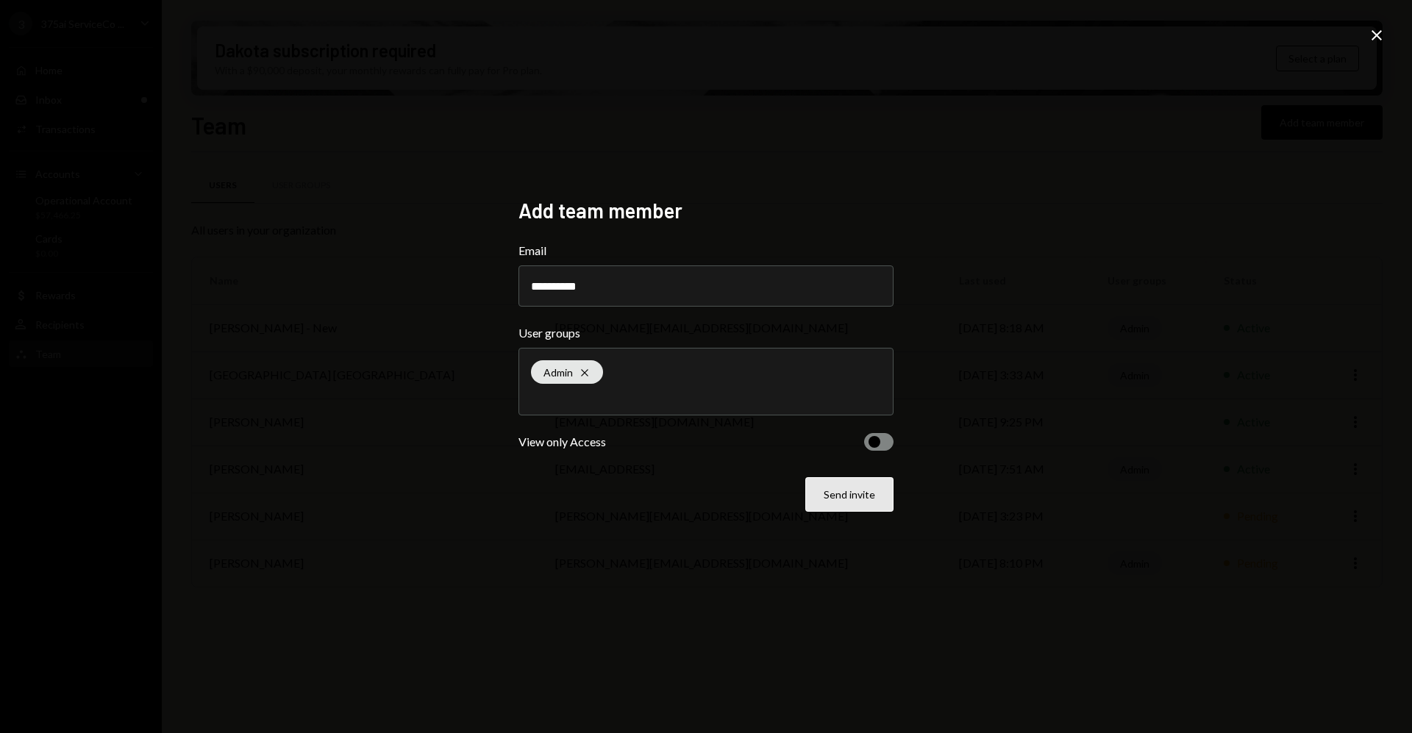
click at [827, 501] on button "Send invite" at bounding box center [849, 494] width 88 height 35
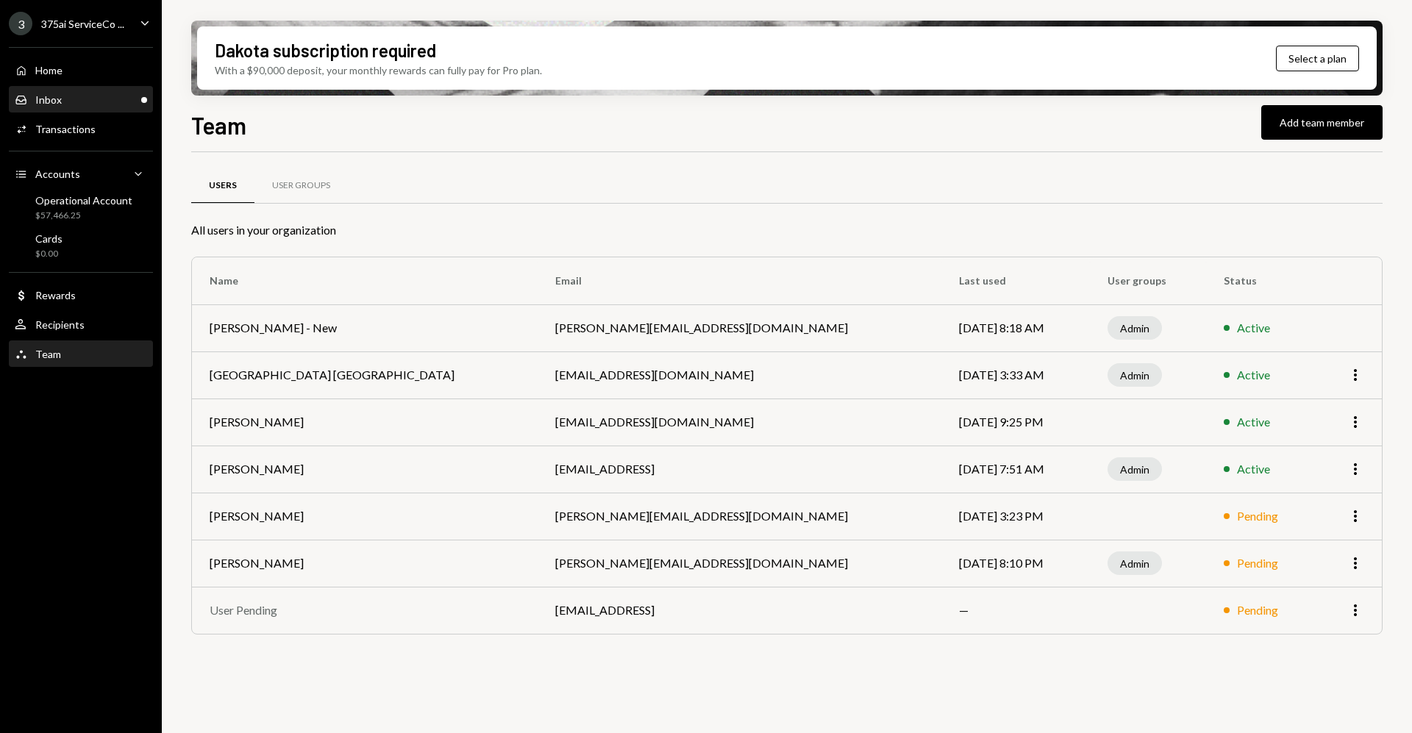
click at [63, 100] on div "Inbox Inbox" at bounding box center [81, 99] width 132 height 13
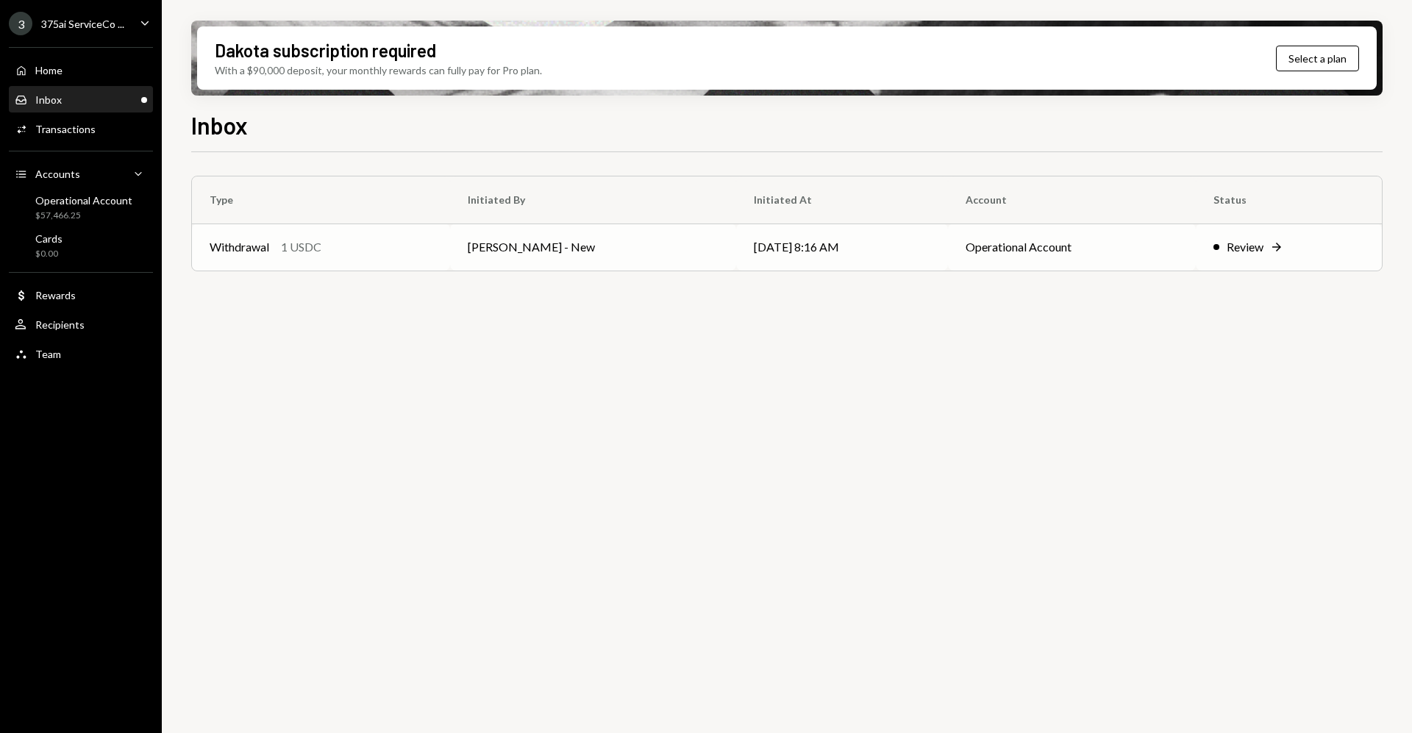
click at [1219, 263] on td "Review Right Arrow" at bounding box center [1289, 247] width 186 height 47
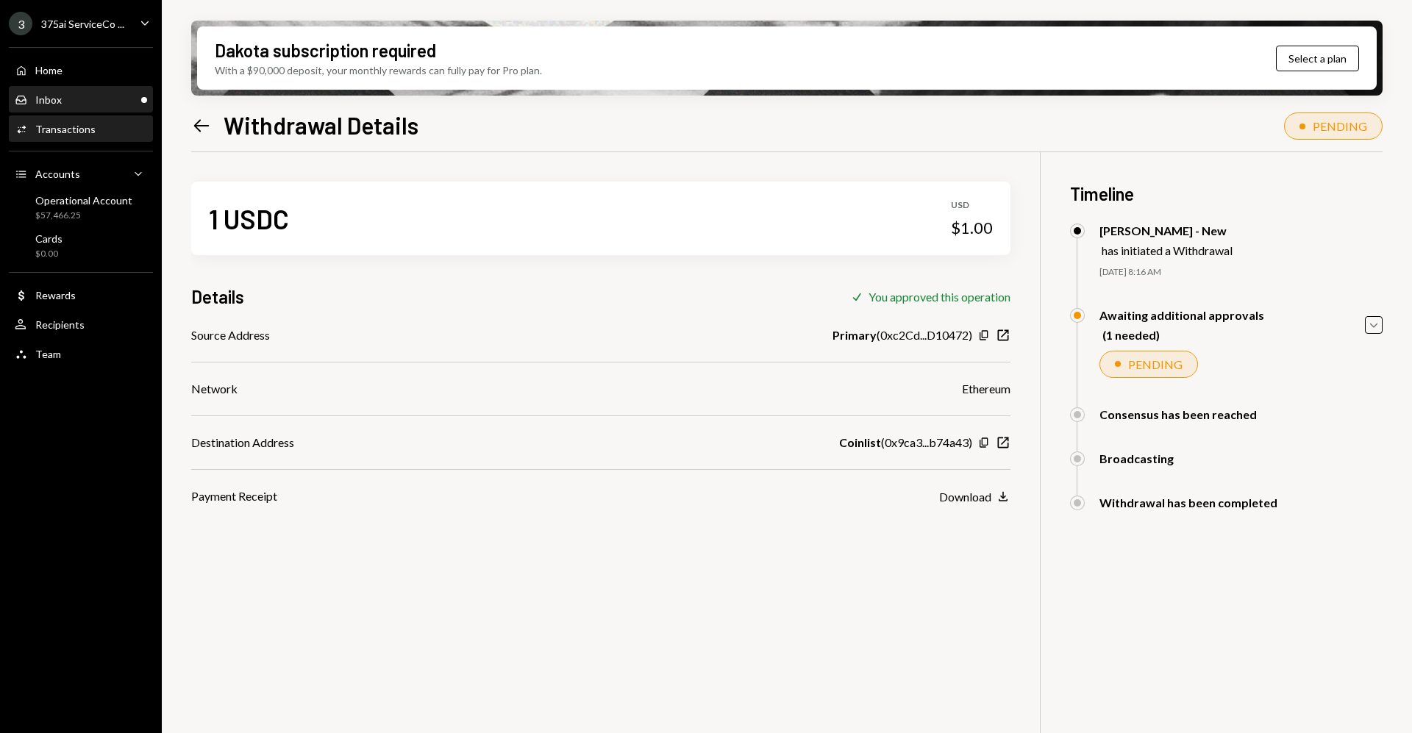
click at [49, 112] on div "Inbox Inbox" at bounding box center [81, 100] width 132 height 25
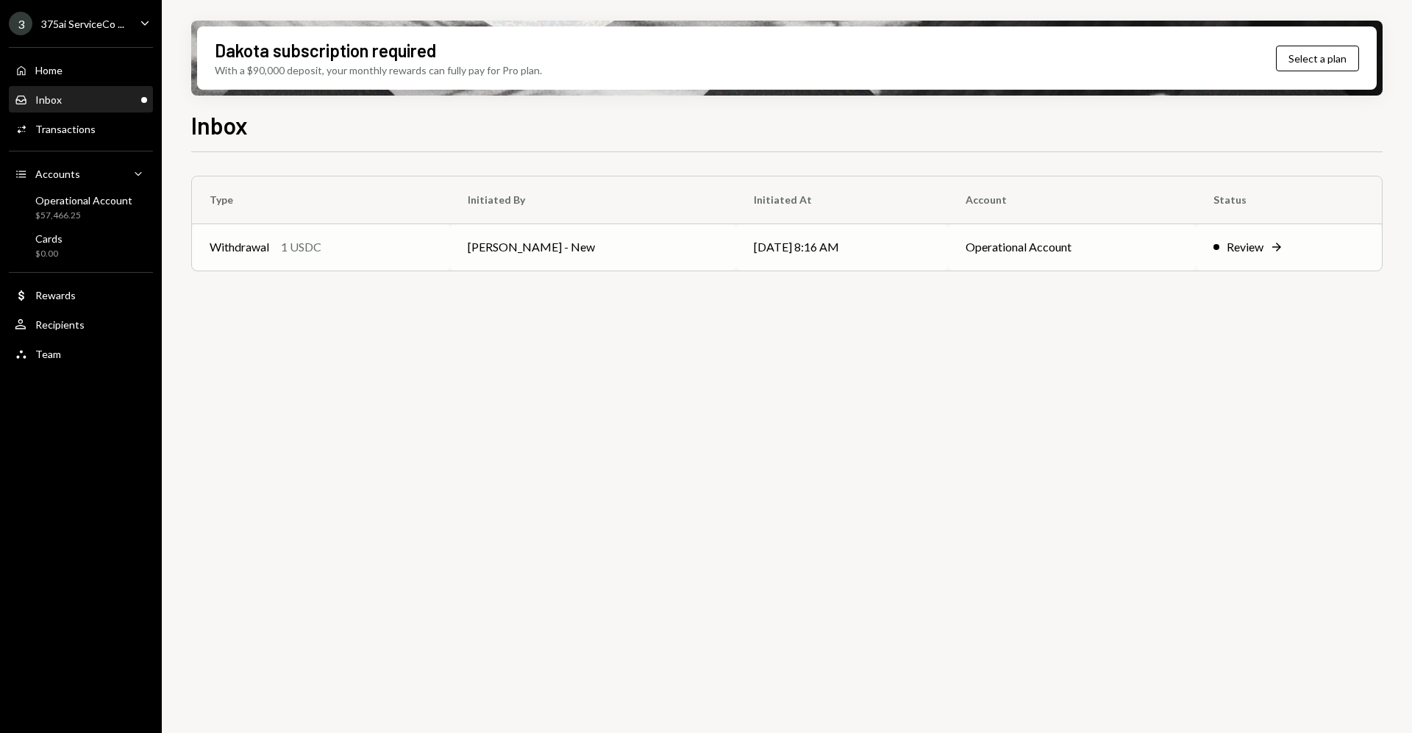
click at [1230, 261] on td "Review Right Arrow" at bounding box center [1289, 247] width 186 height 47
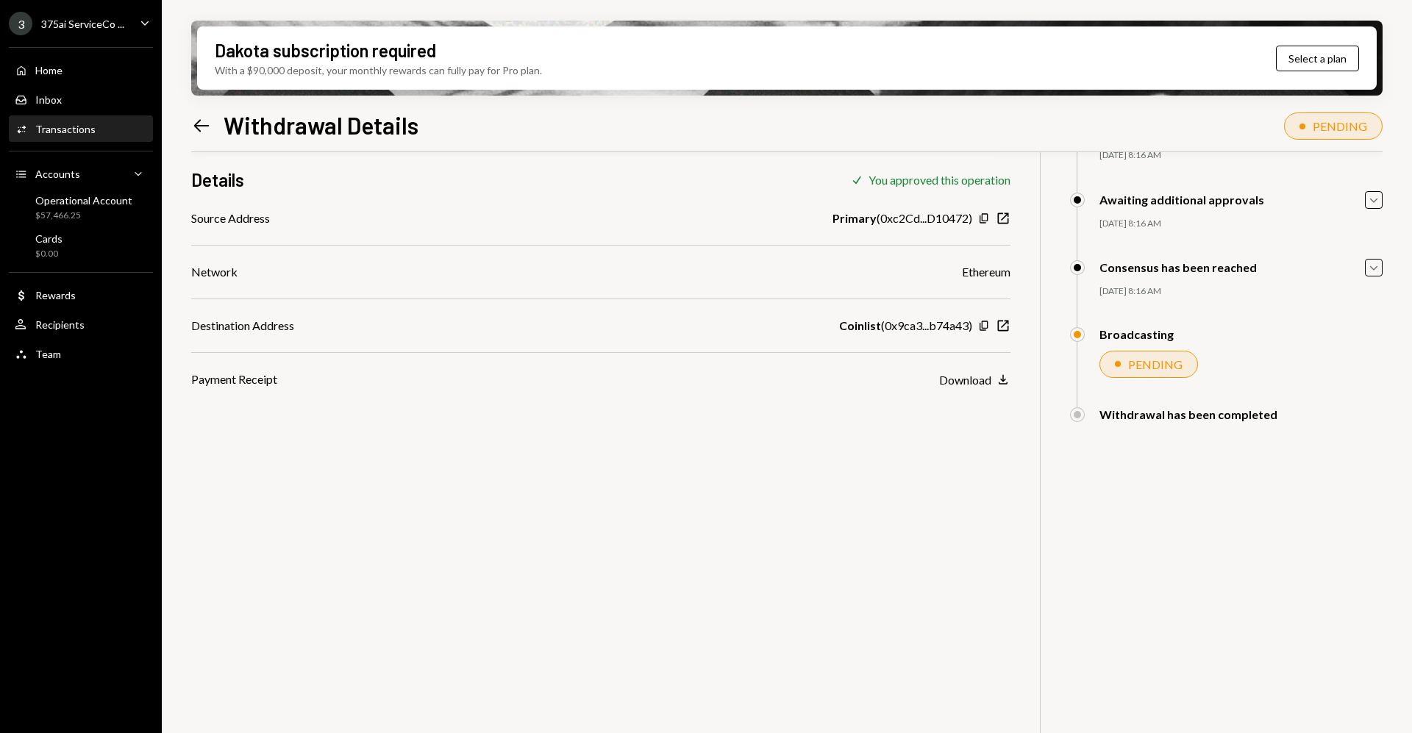
scroll to position [118, 0]
click at [99, 60] on div "Home Home" at bounding box center [81, 70] width 132 height 25
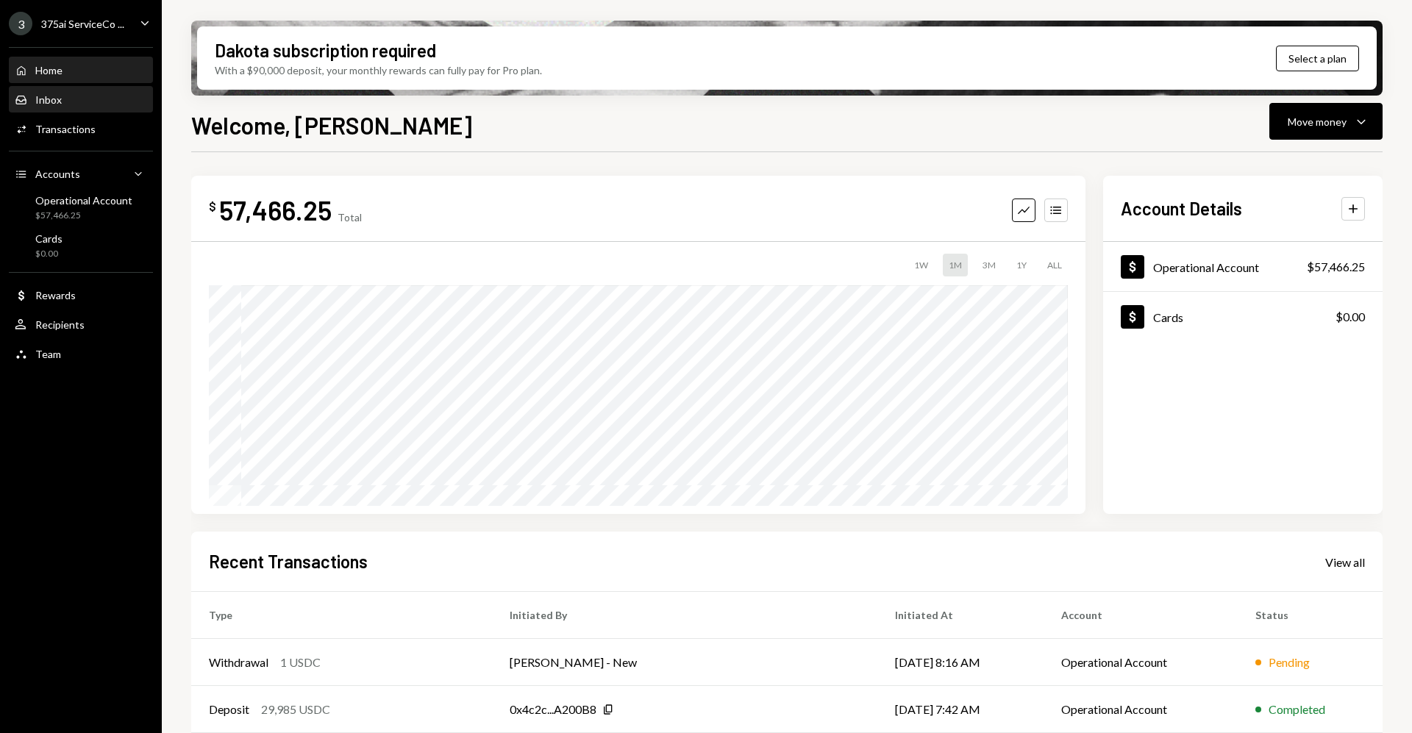
click at [98, 107] on div "Inbox Inbox" at bounding box center [81, 100] width 132 height 25
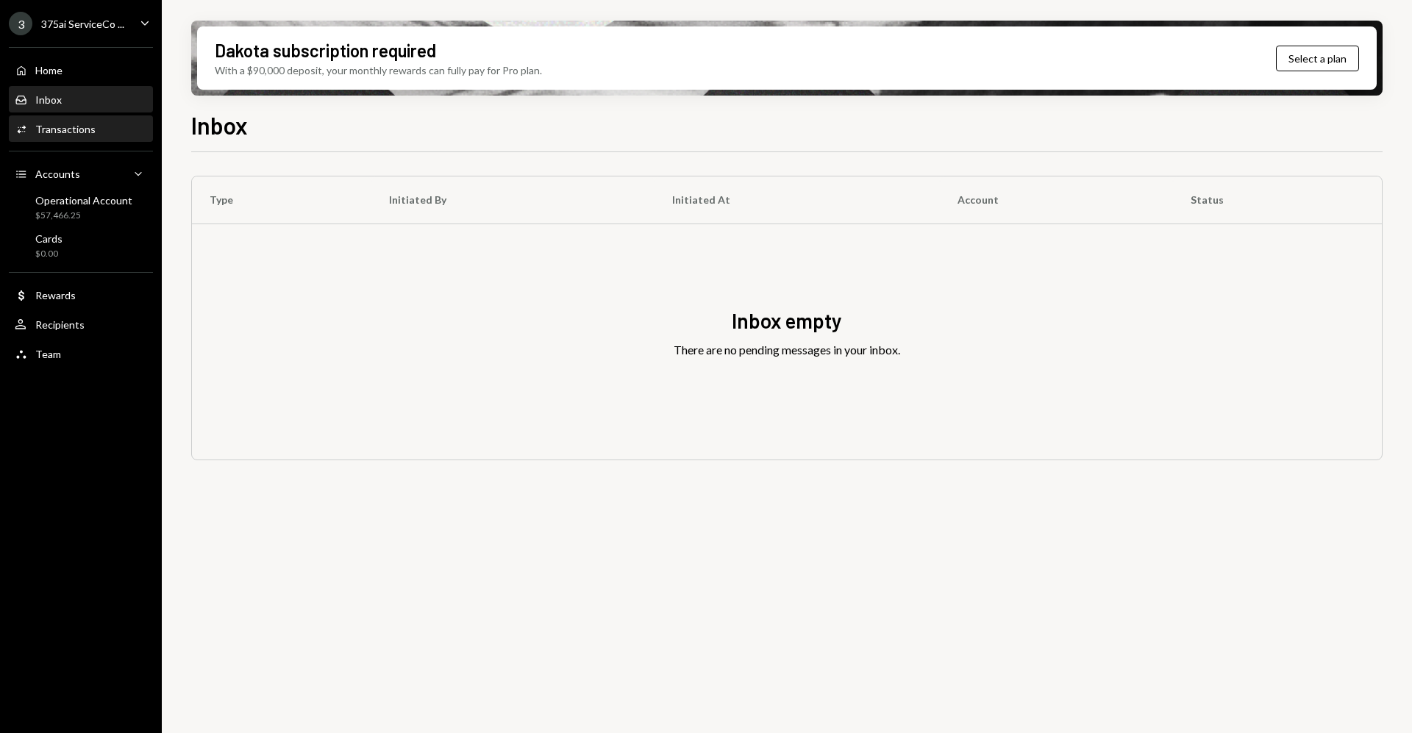
click at [100, 132] on div "Activities Transactions" at bounding box center [81, 129] width 132 height 13
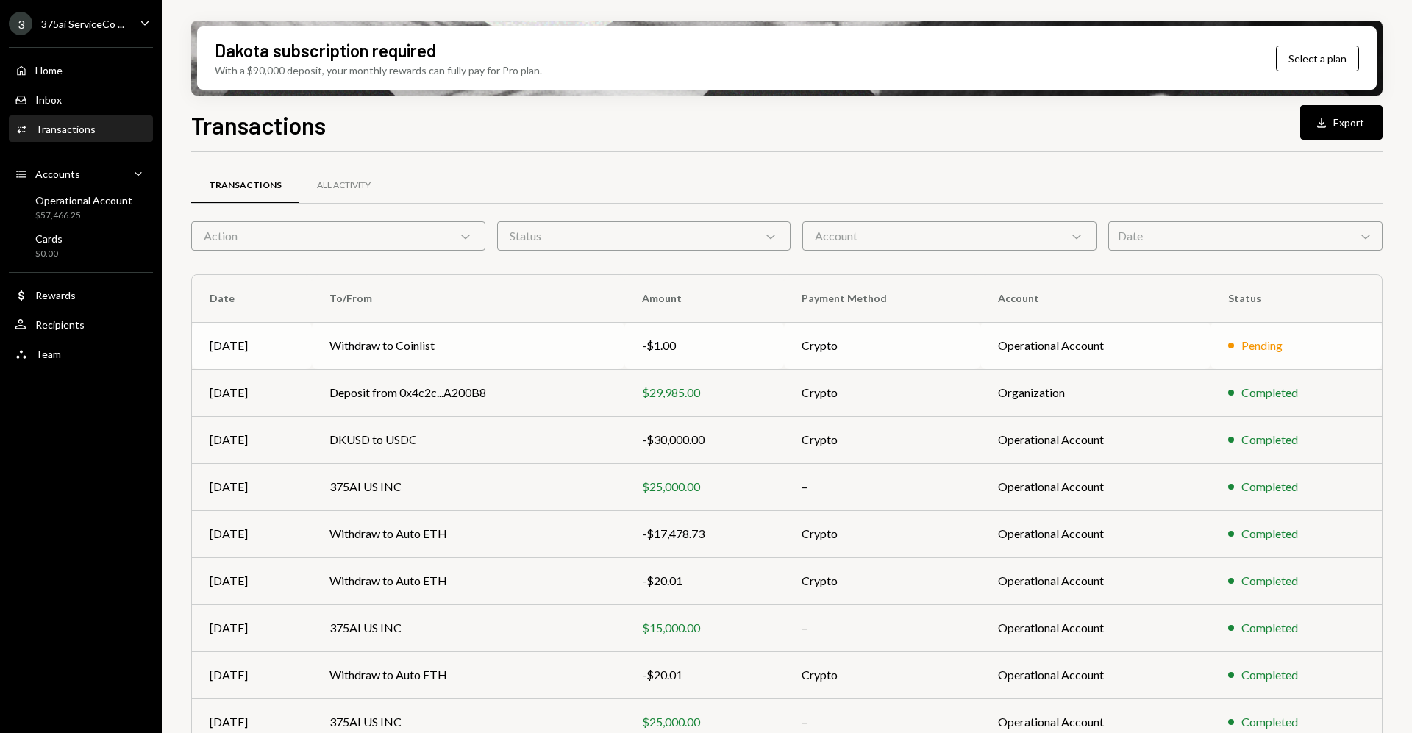
click at [911, 357] on td "Crypto" at bounding box center [882, 345] width 196 height 47
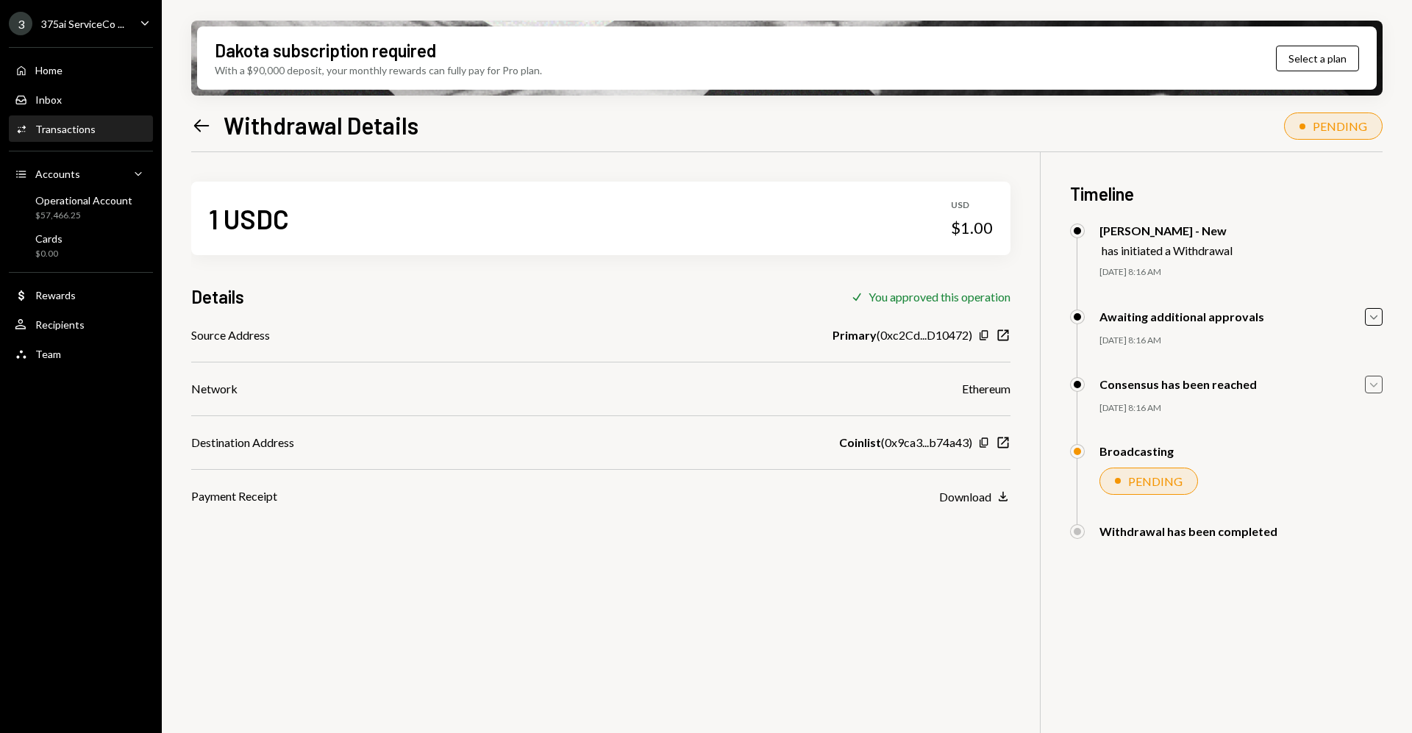
click at [1373, 382] on icon "Caret Down" at bounding box center [1374, 385] width 16 height 16
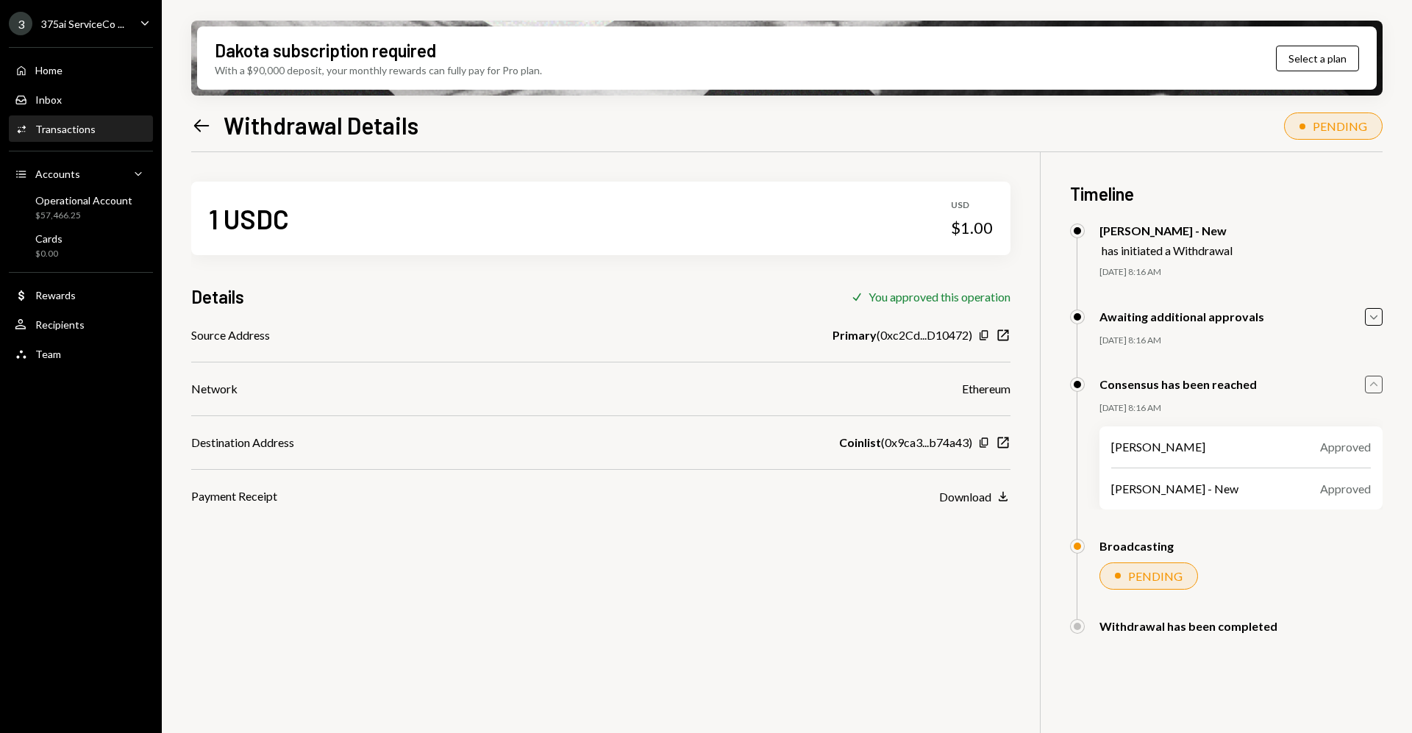
click at [1373, 382] on icon "button" at bounding box center [1373, 384] width 7 height 4
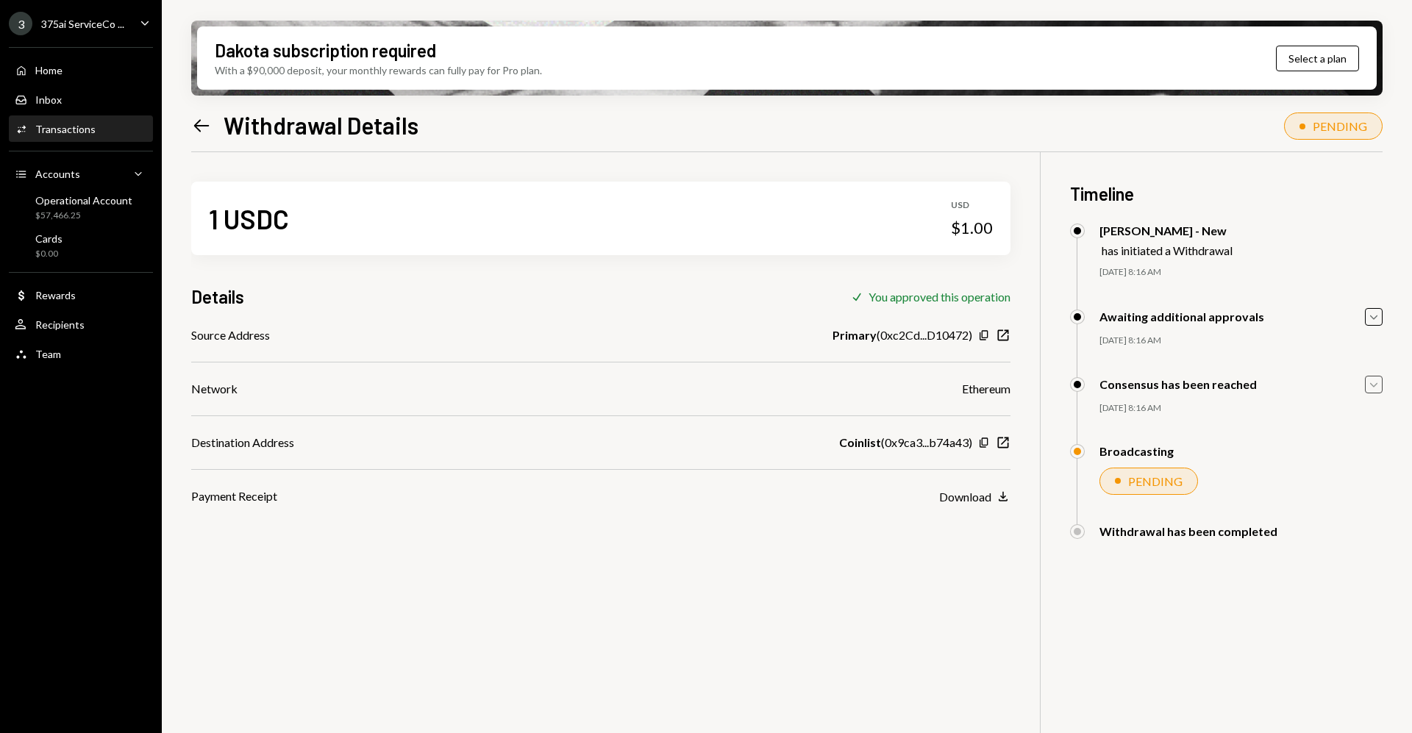
click at [1248, 632] on div "1 USDC USD $1.00 Details Check You approved this operation Source Address Prima…" at bounding box center [786, 518] width 1191 height 733
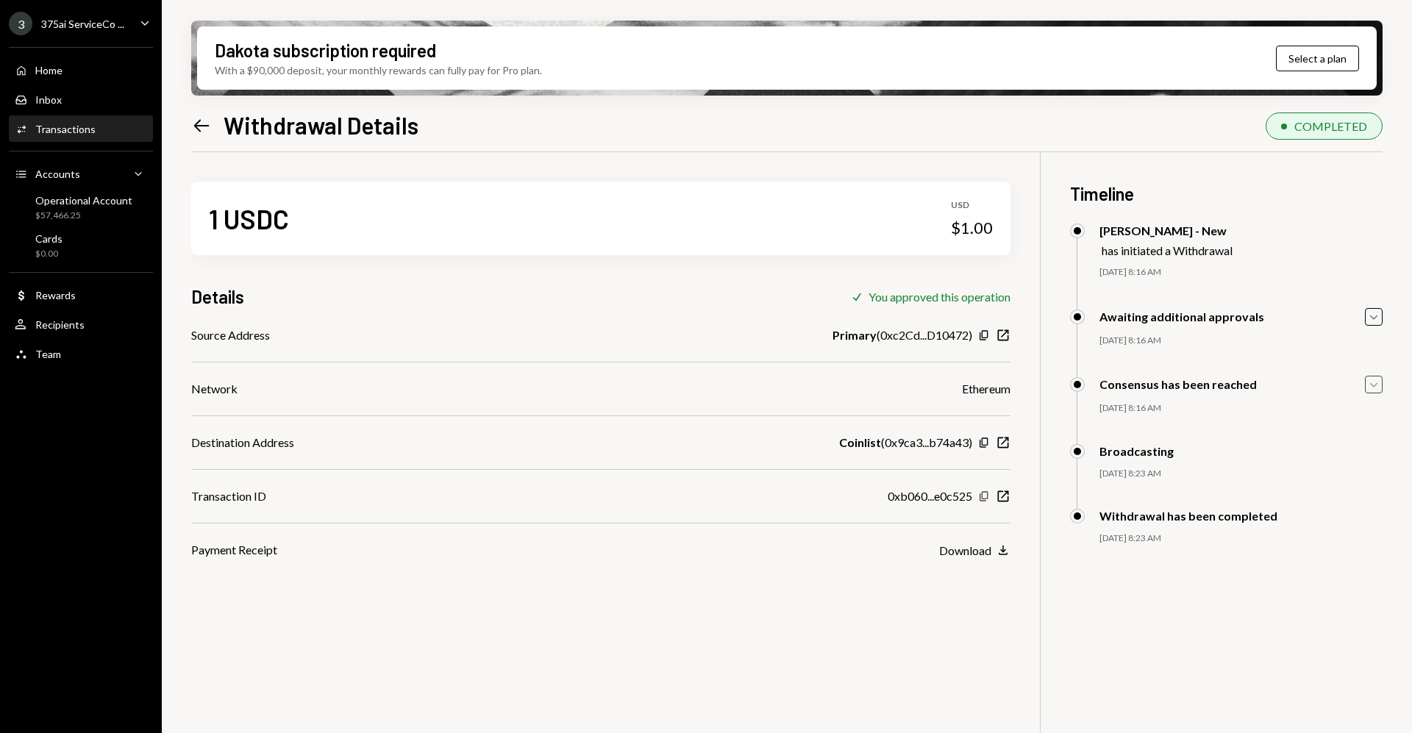
click at [986, 497] on icon "Copy" at bounding box center [984, 497] width 12 height 12
click at [86, 201] on div "Operational Account" at bounding box center [83, 200] width 97 height 13
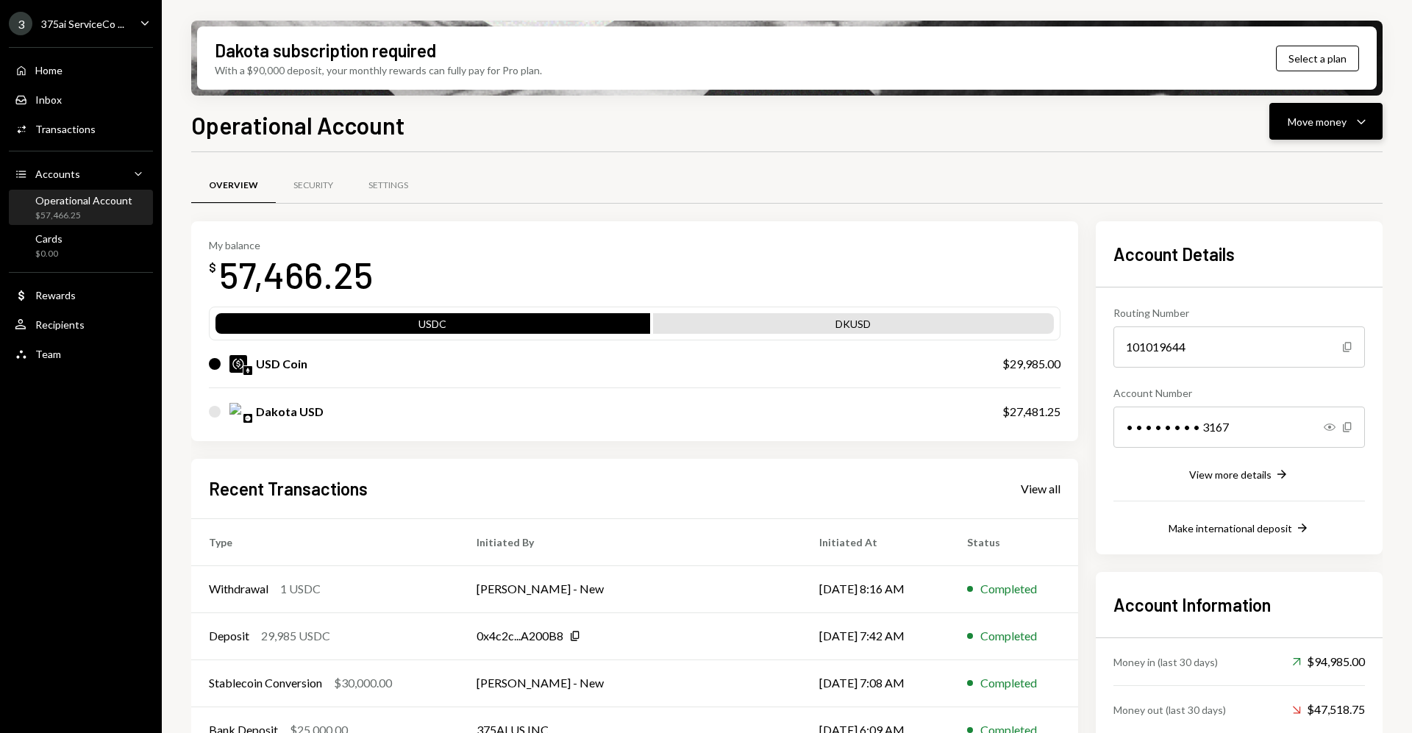
click at [1316, 115] on div "Move money" at bounding box center [1317, 121] width 59 height 15
click at [1300, 155] on div "Withdraw Send" at bounding box center [1303, 165] width 147 height 33
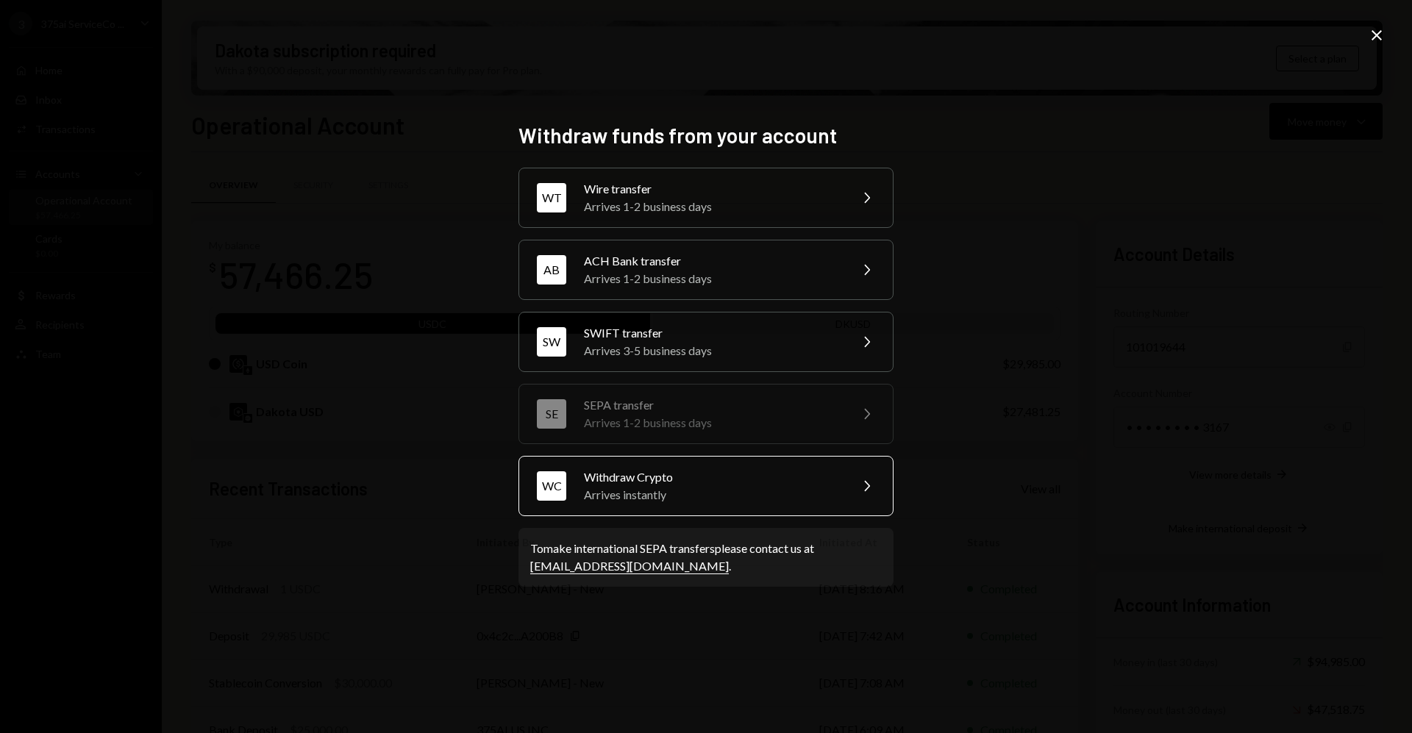
click at [667, 509] on div "WC Withdraw Crypto Arrives instantly Chevron Right" at bounding box center [705, 486] width 375 height 60
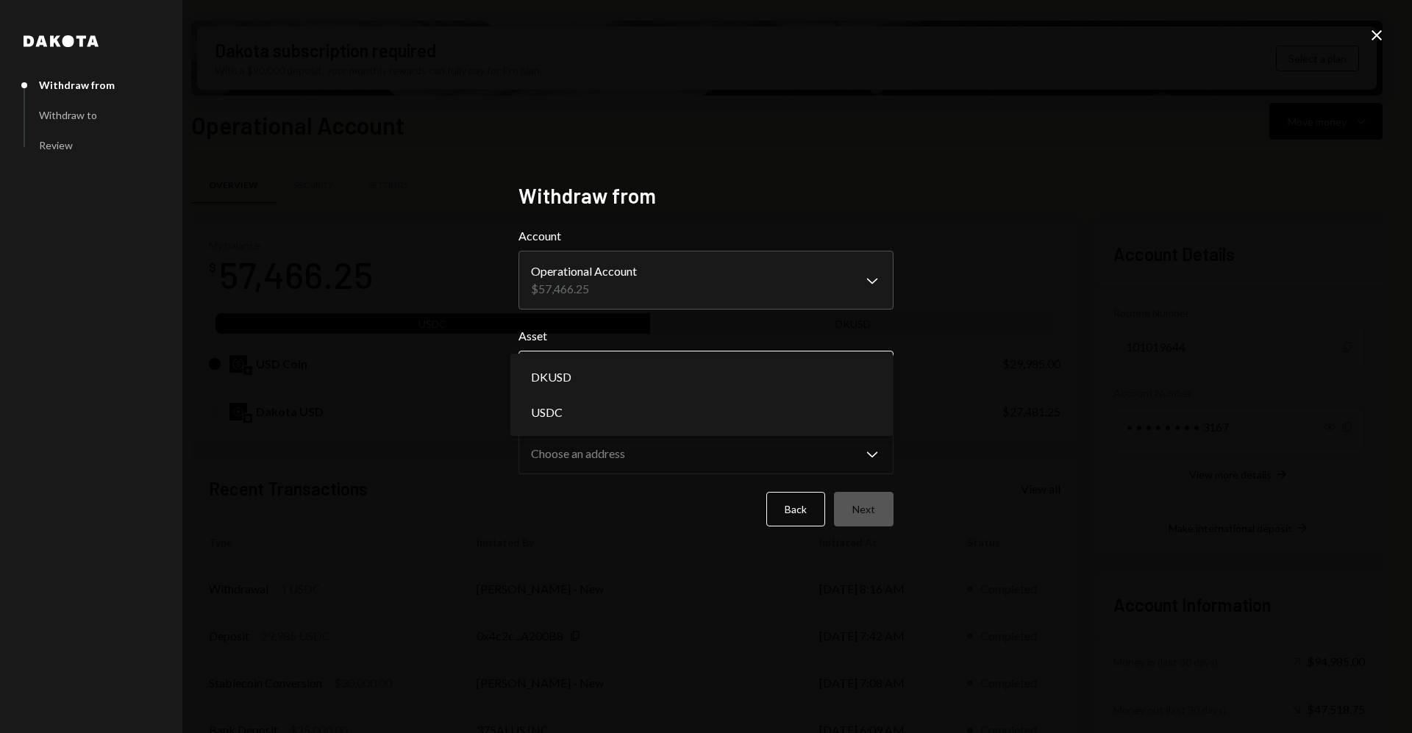
click at [682, 383] on body "3 375ai ServiceCo ... Caret Down Home Home Inbox Inbox Activities Transactions …" at bounding box center [706, 366] width 1412 height 733
select select "****"
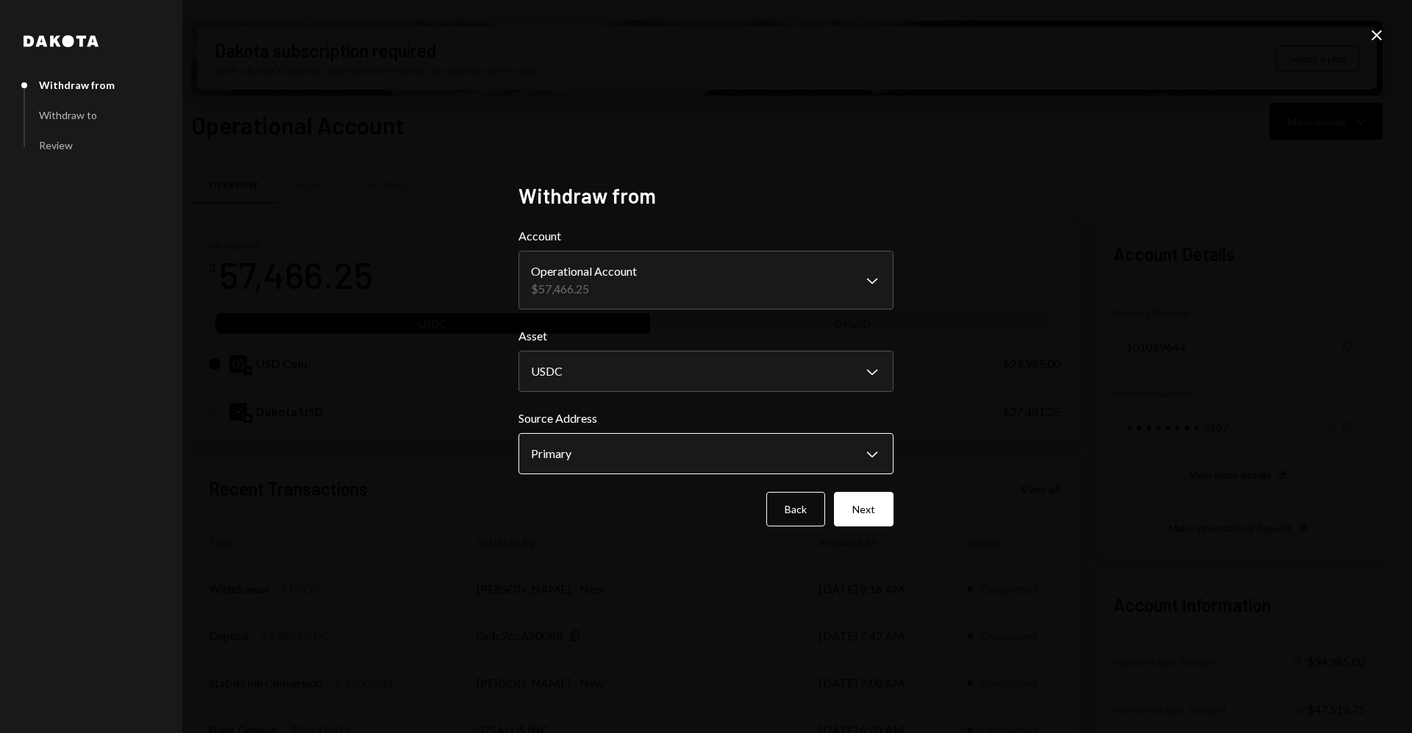
click at [633, 454] on body "3 375ai ServiceCo ... Caret Down Home Home Inbox Inbox Activities Transactions …" at bounding box center [706, 366] width 1412 height 733
click at [878, 524] on button "Next" at bounding box center [864, 509] width 60 height 35
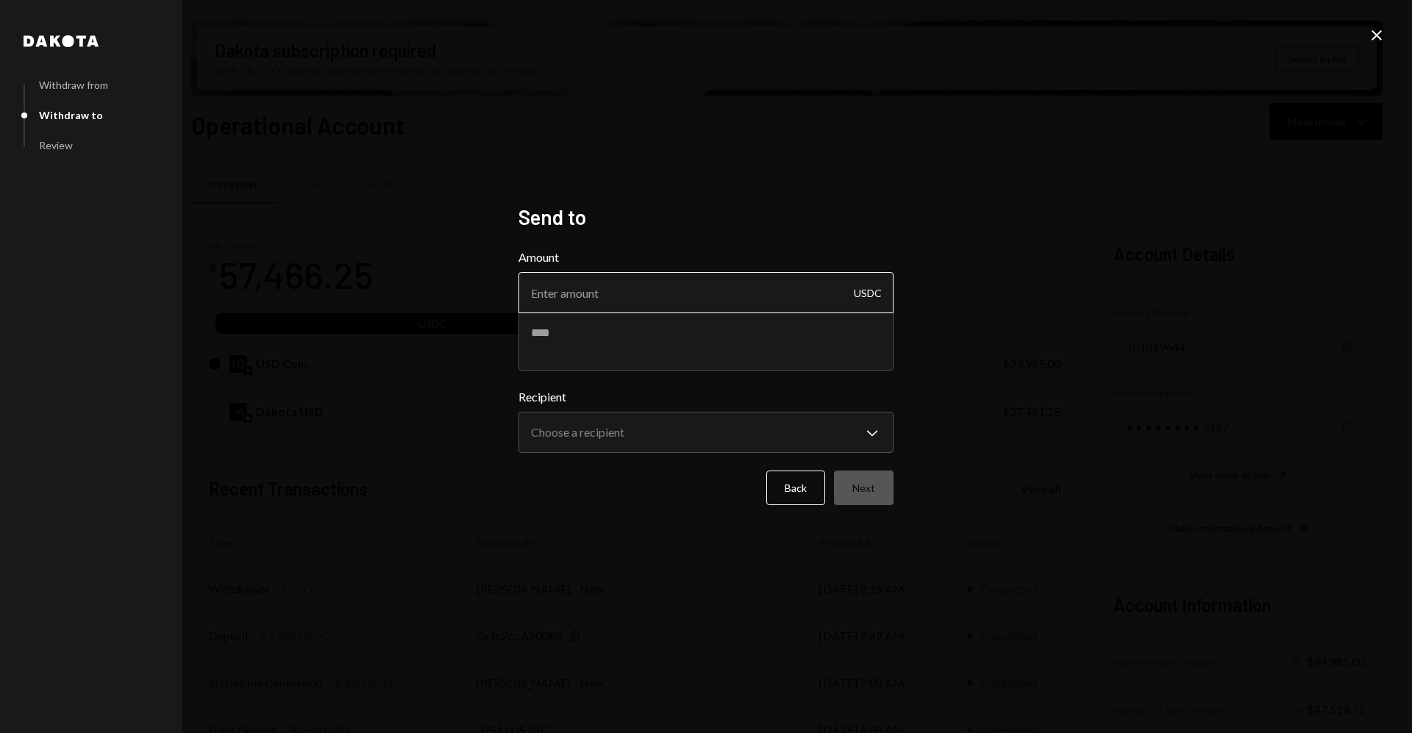
click at [618, 299] on input "Amount" at bounding box center [705, 292] width 375 height 41
type input "24999"
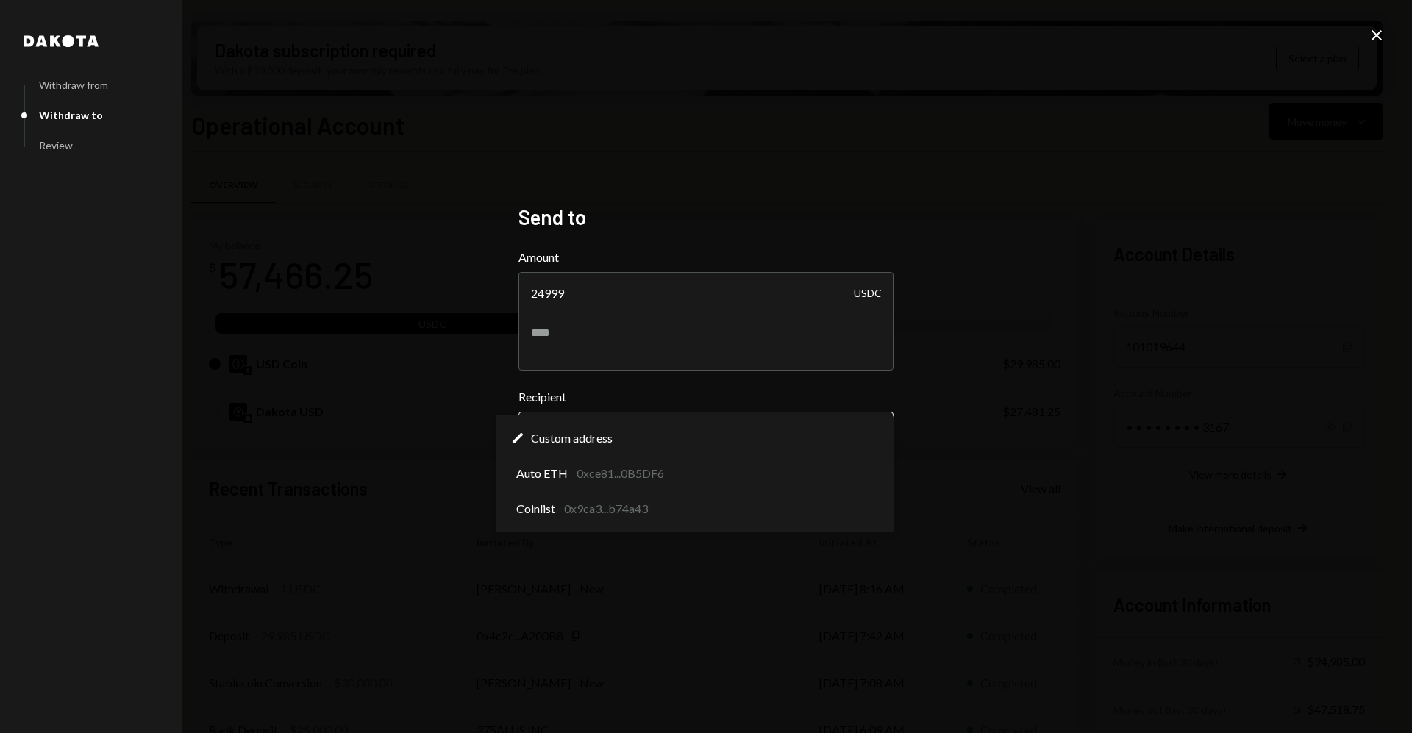
click at [599, 438] on body "3 375ai ServiceCo ... Caret Down Home Home Inbox Inbox Activities Transactions …" at bounding box center [706, 366] width 1412 height 733
select select "**********"
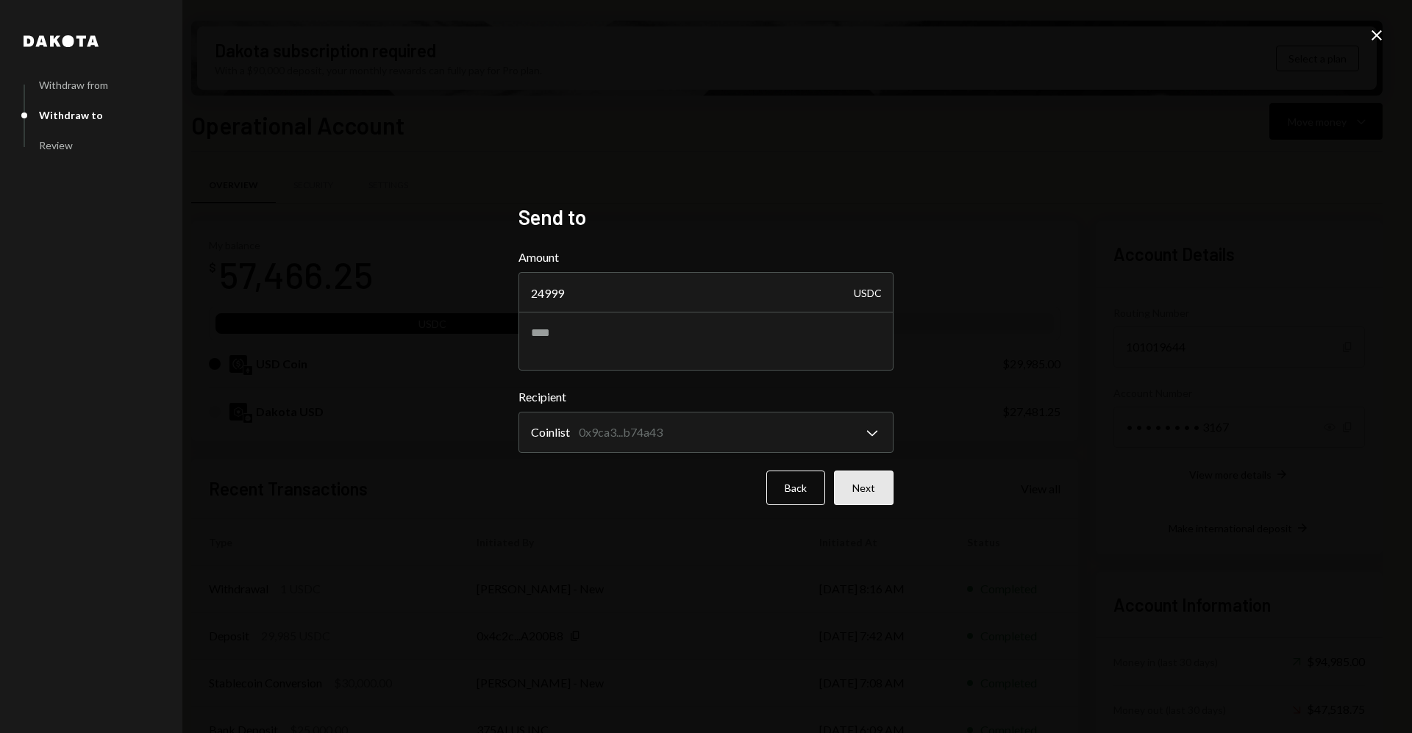
click at [857, 496] on button "Next" at bounding box center [864, 488] width 60 height 35
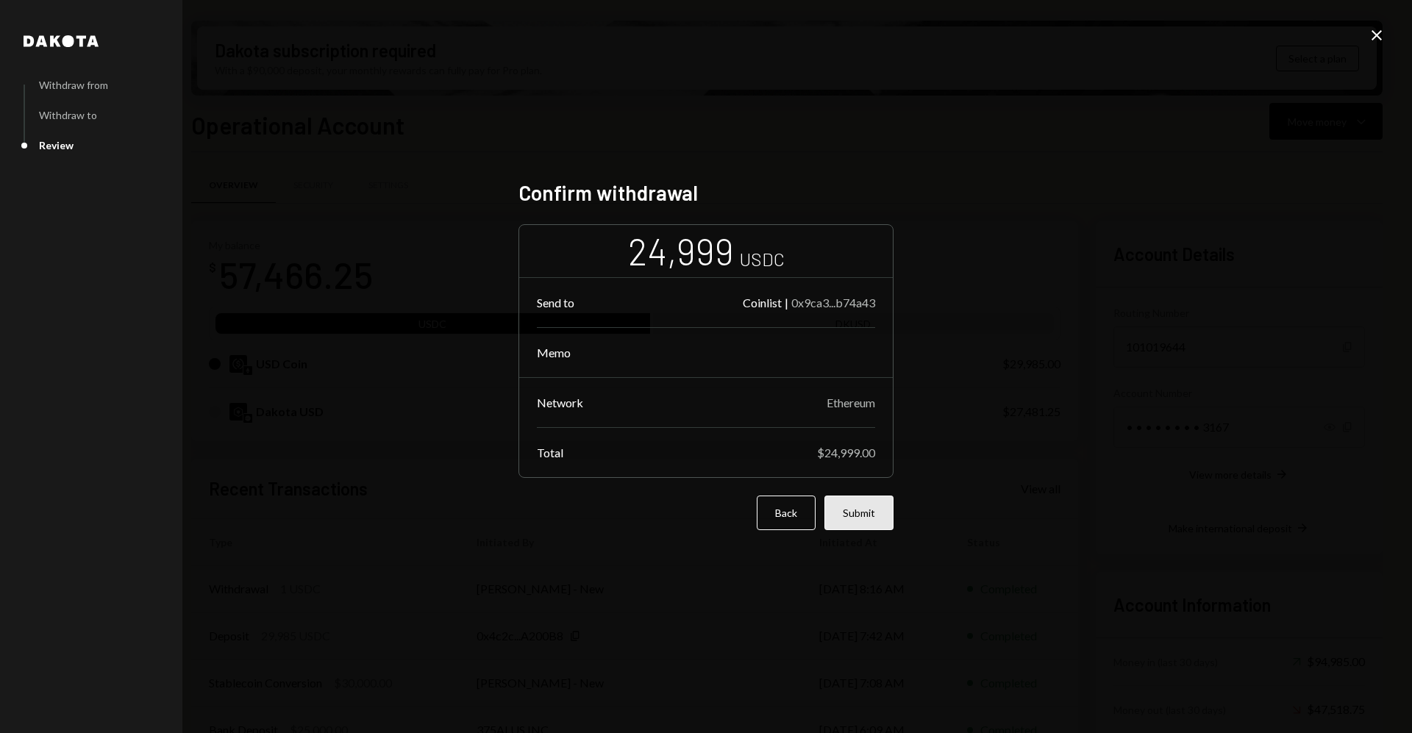
click at [872, 513] on button "Submit" at bounding box center [858, 513] width 69 height 35
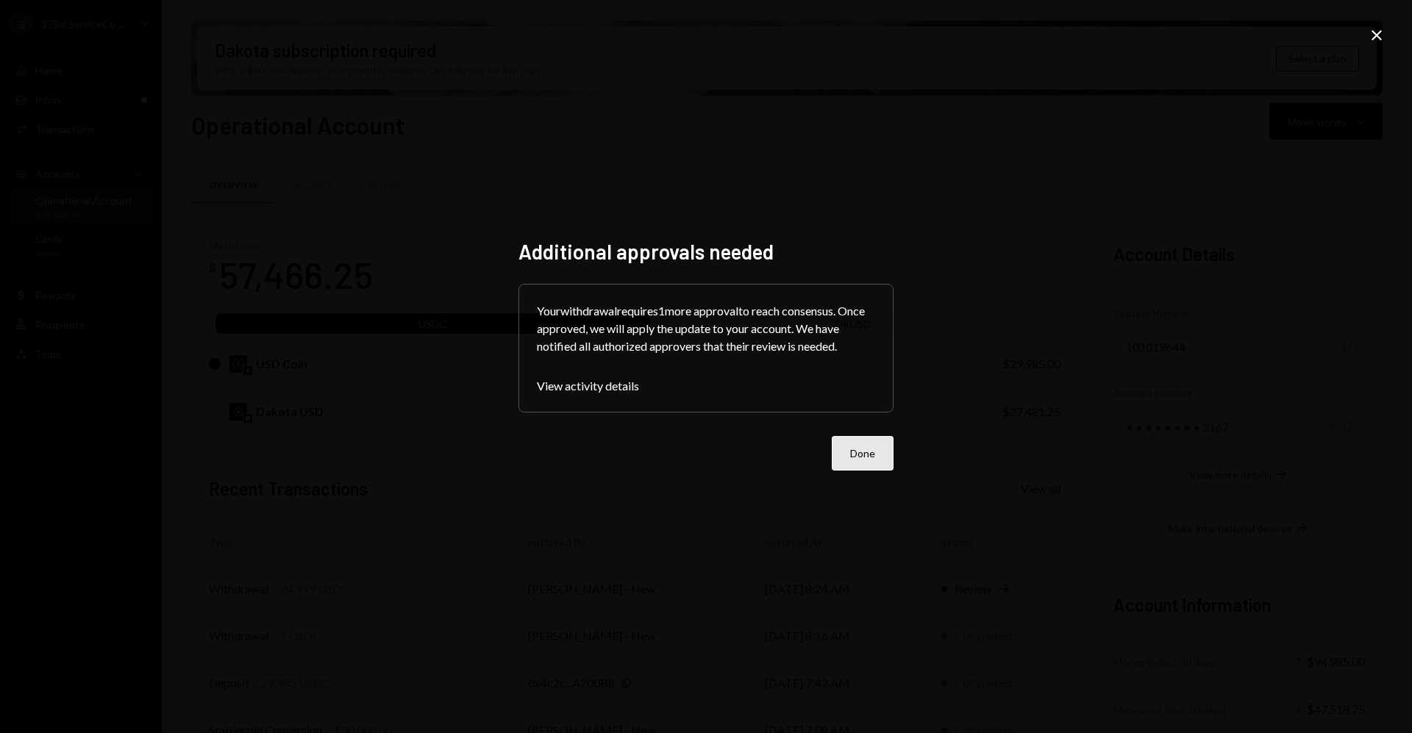
click at [867, 457] on button "Done" at bounding box center [863, 453] width 62 height 35
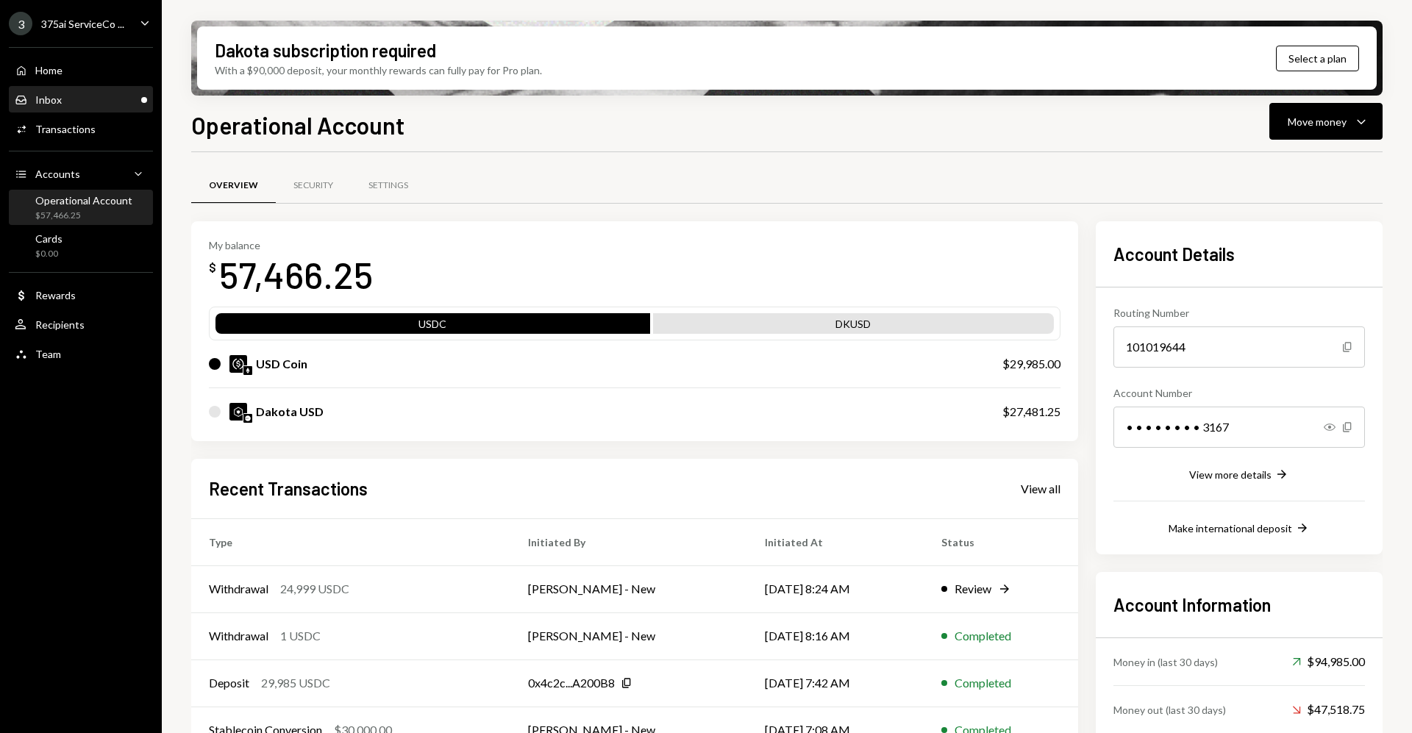
click at [121, 95] on div "Inbox Inbox" at bounding box center [81, 99] width 132 height 13
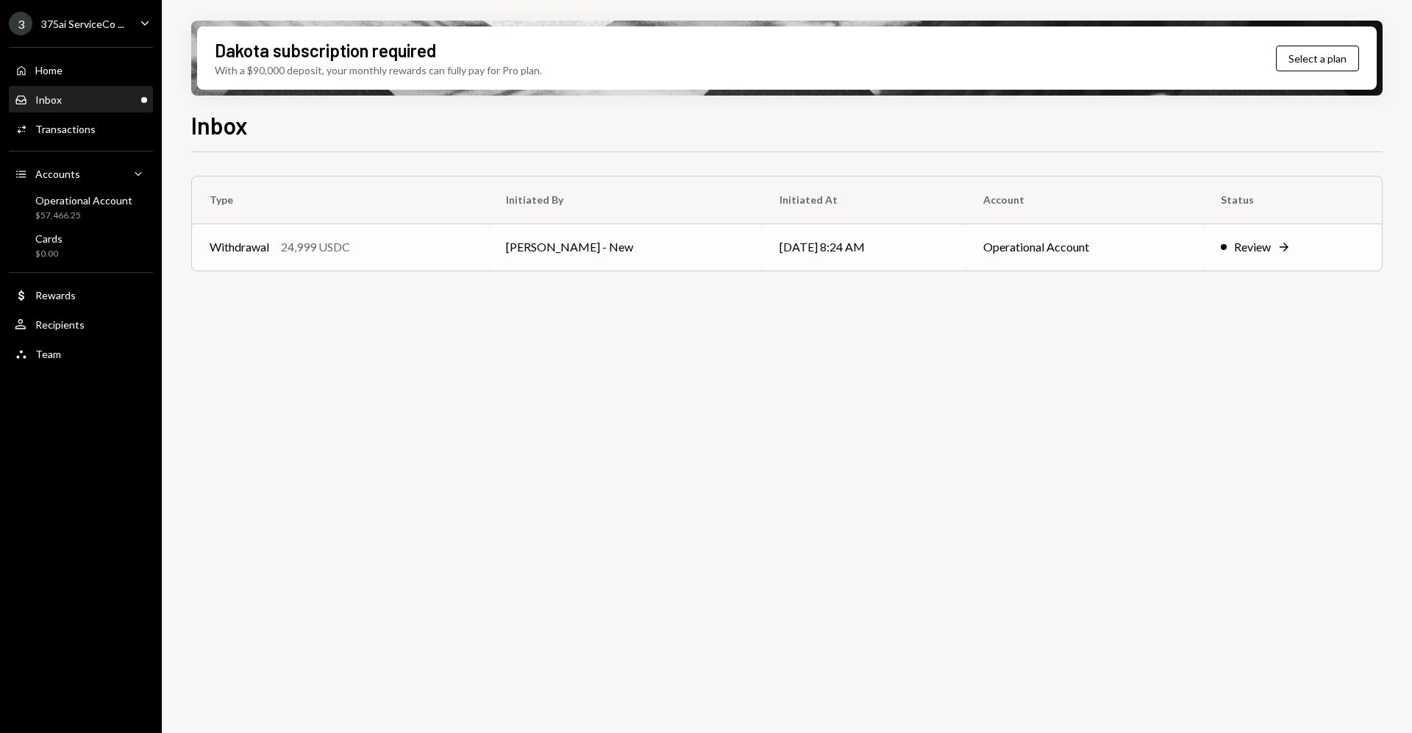
click at [1286, 252] on icon "Right Arrow" at bounding box center [1284, 247] width 15 height 15
